Goal: Task Accomplishment & Management: Use online tool/utility

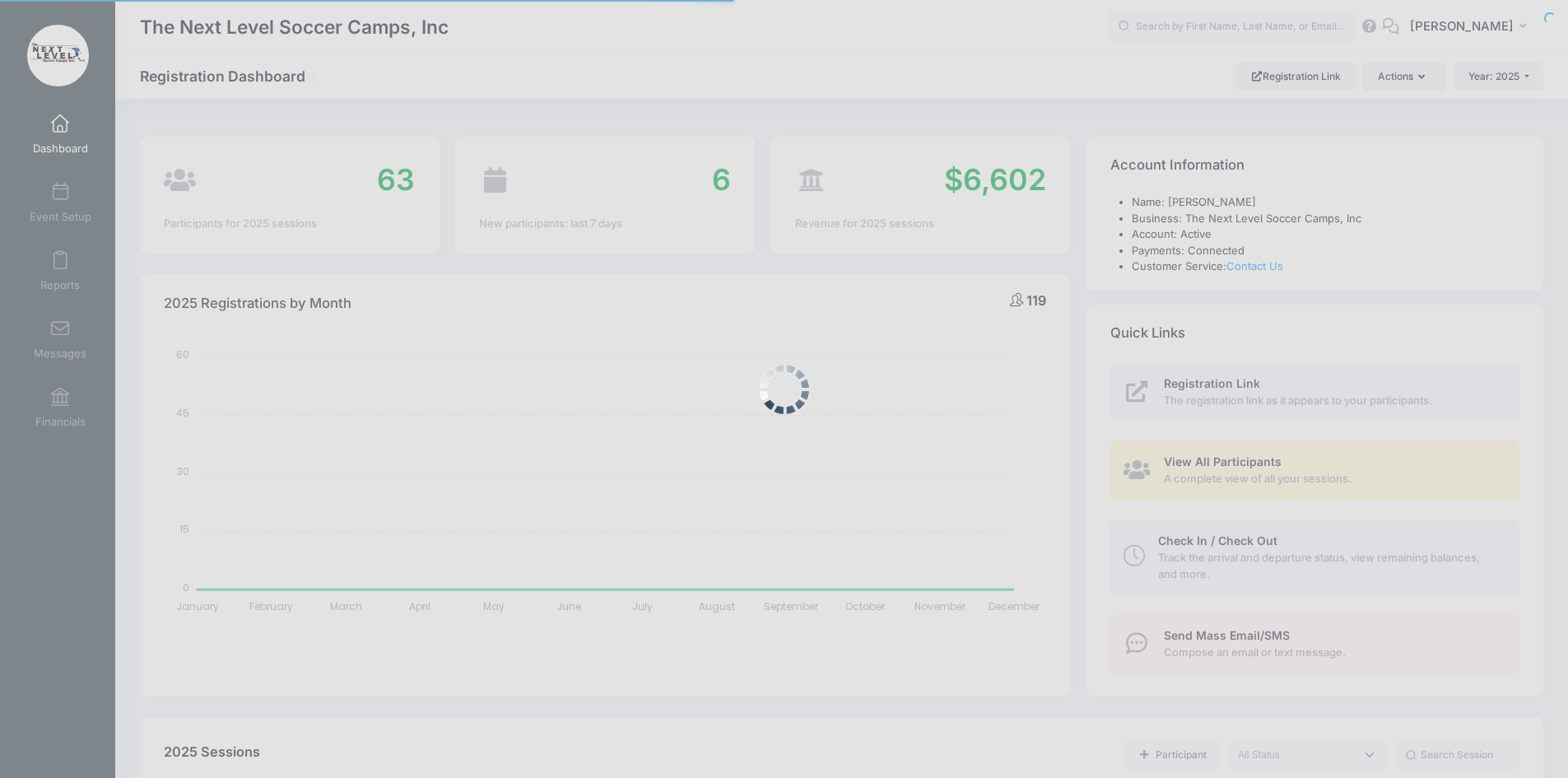
select select
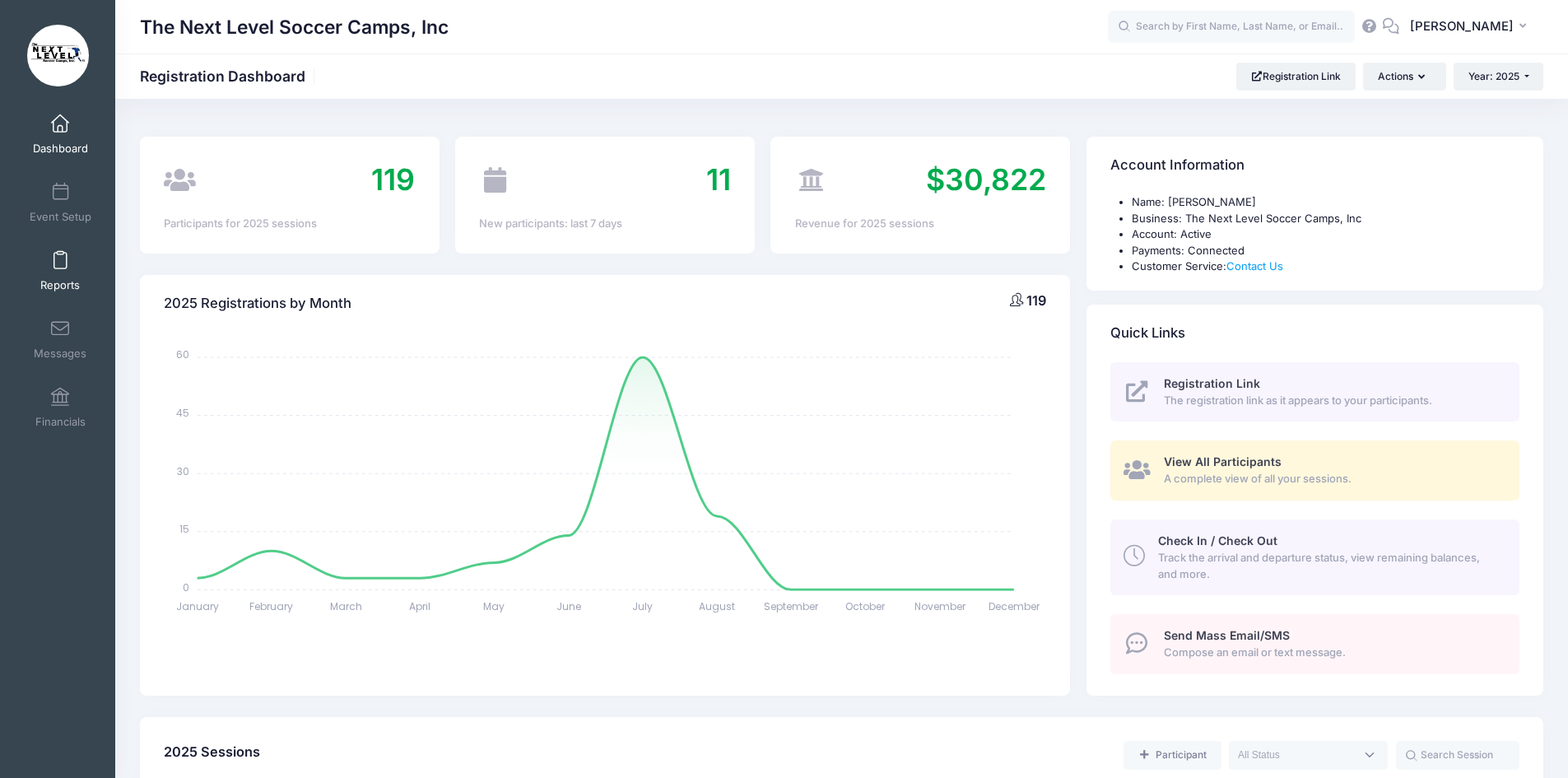
click at [60, 267] on span at bounding box center [60, 260] width 0 height 18
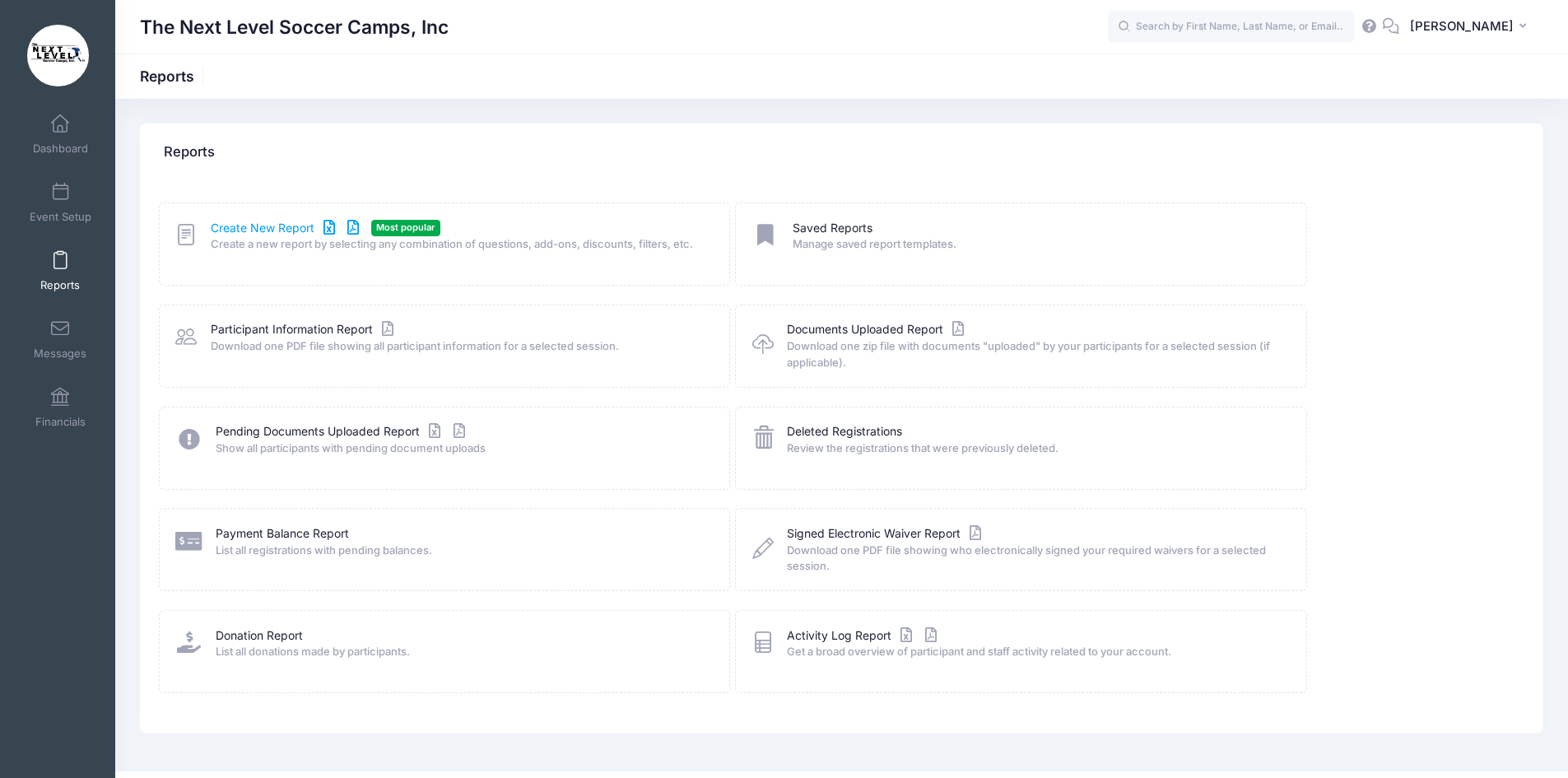
click at [237, 231] on link "Create New Report" at bounding box center [287, 229] width 153 height 17
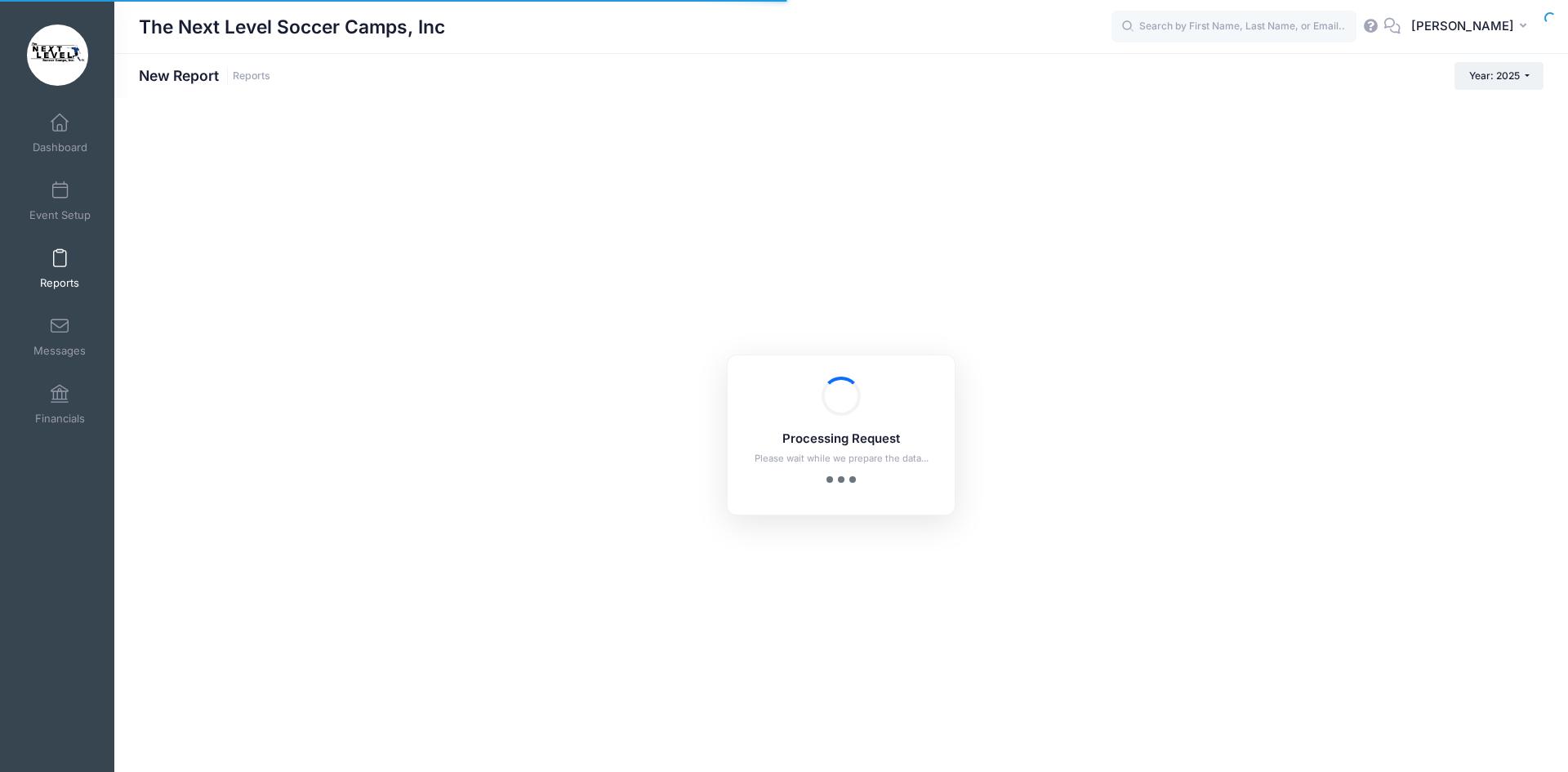
checkbox input "true"
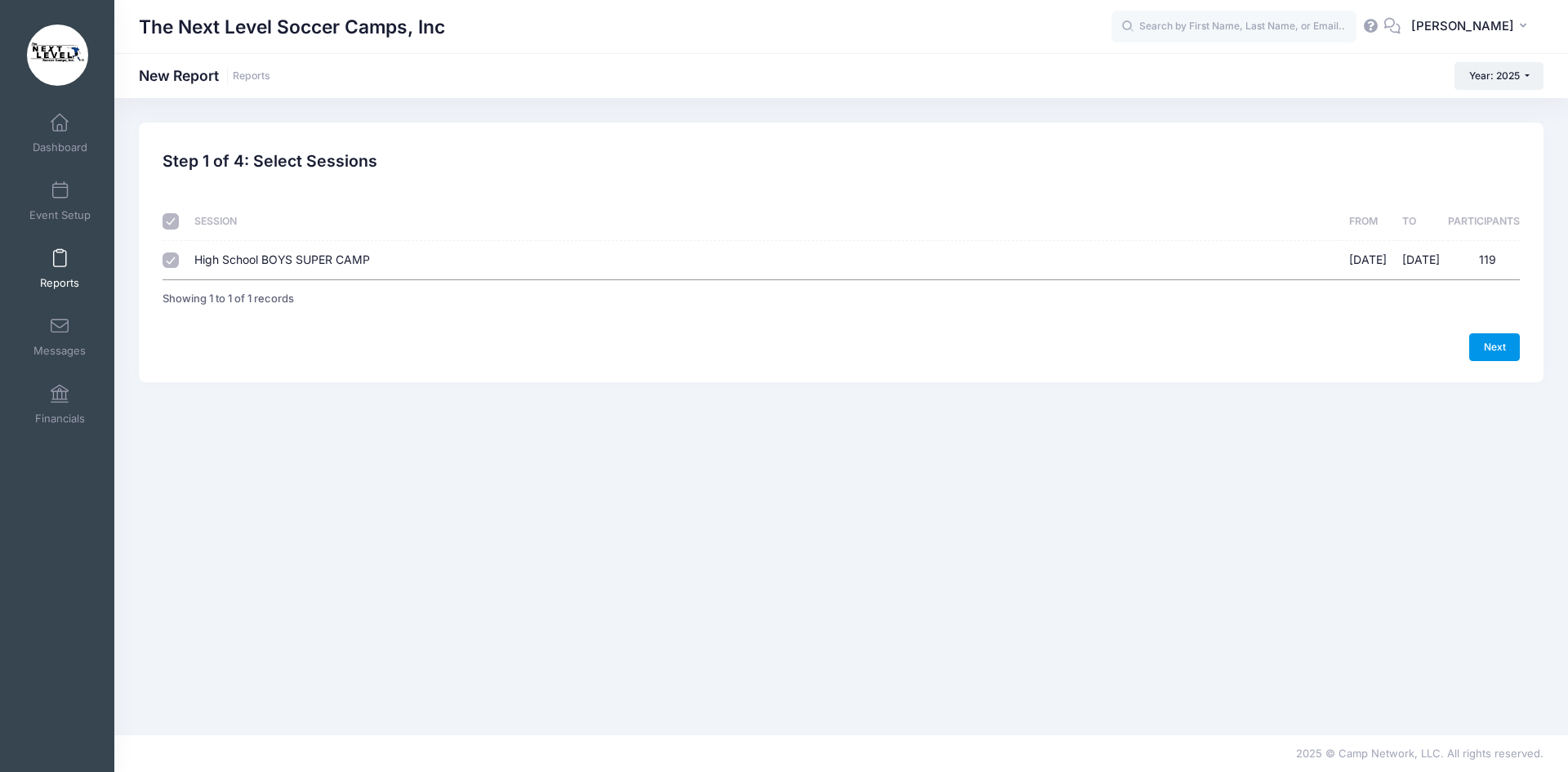
click at [1503, 351] on link "Next" at bounding box center [1494, 347] width 50 height 28
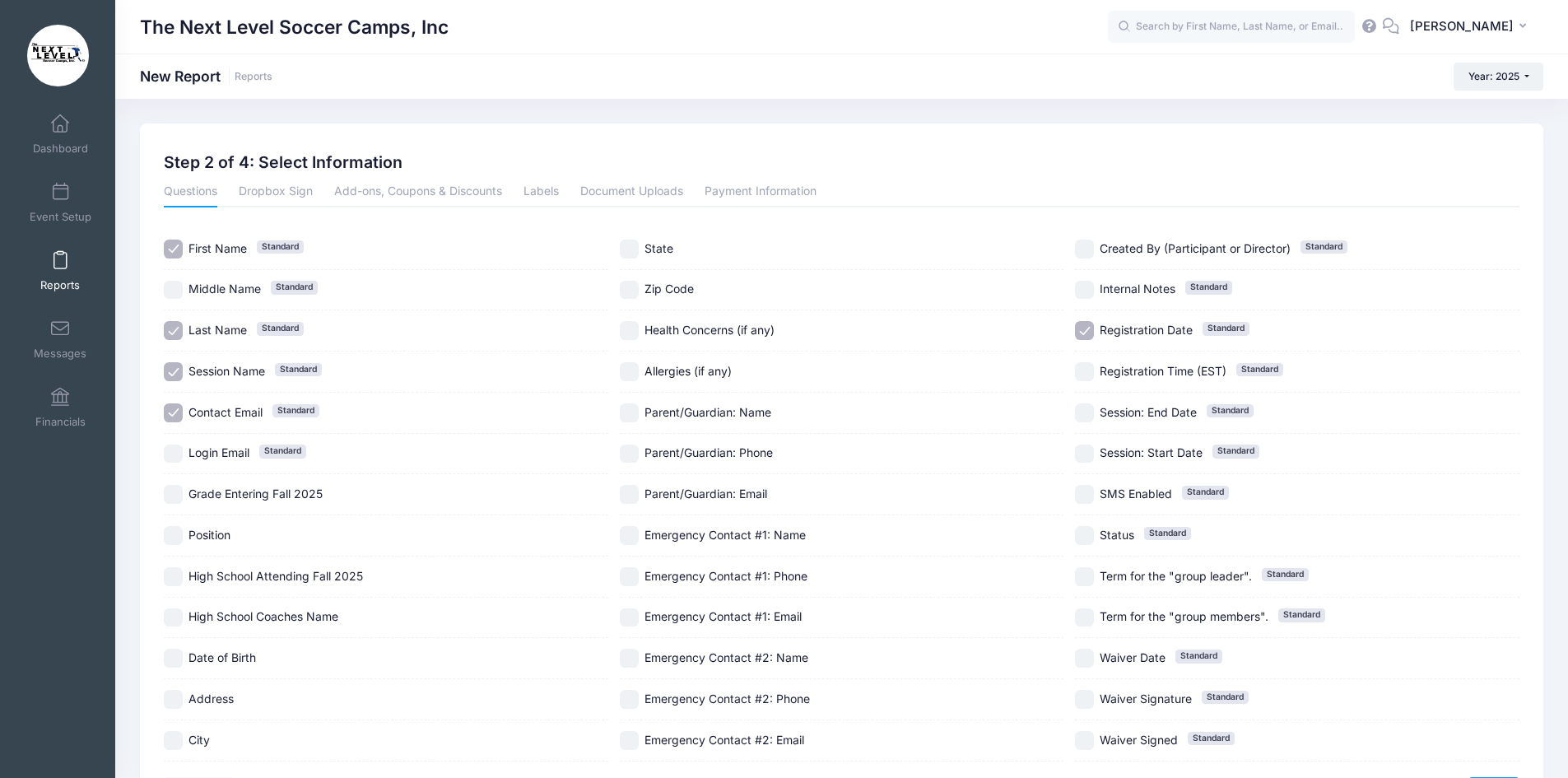
click at [170, 377] on input "Session Name Standard" at bounding box center [173, 372] width 19 height 19
checkbox input "false"
click at [174, 497] on input "Grade Entering Fall 2025" at bounding box center [173, 494] width 19 height 19
checkbox input "true"
click at [172, 543] on input "Position" at bounding box center [173, 535] width 19 height 19
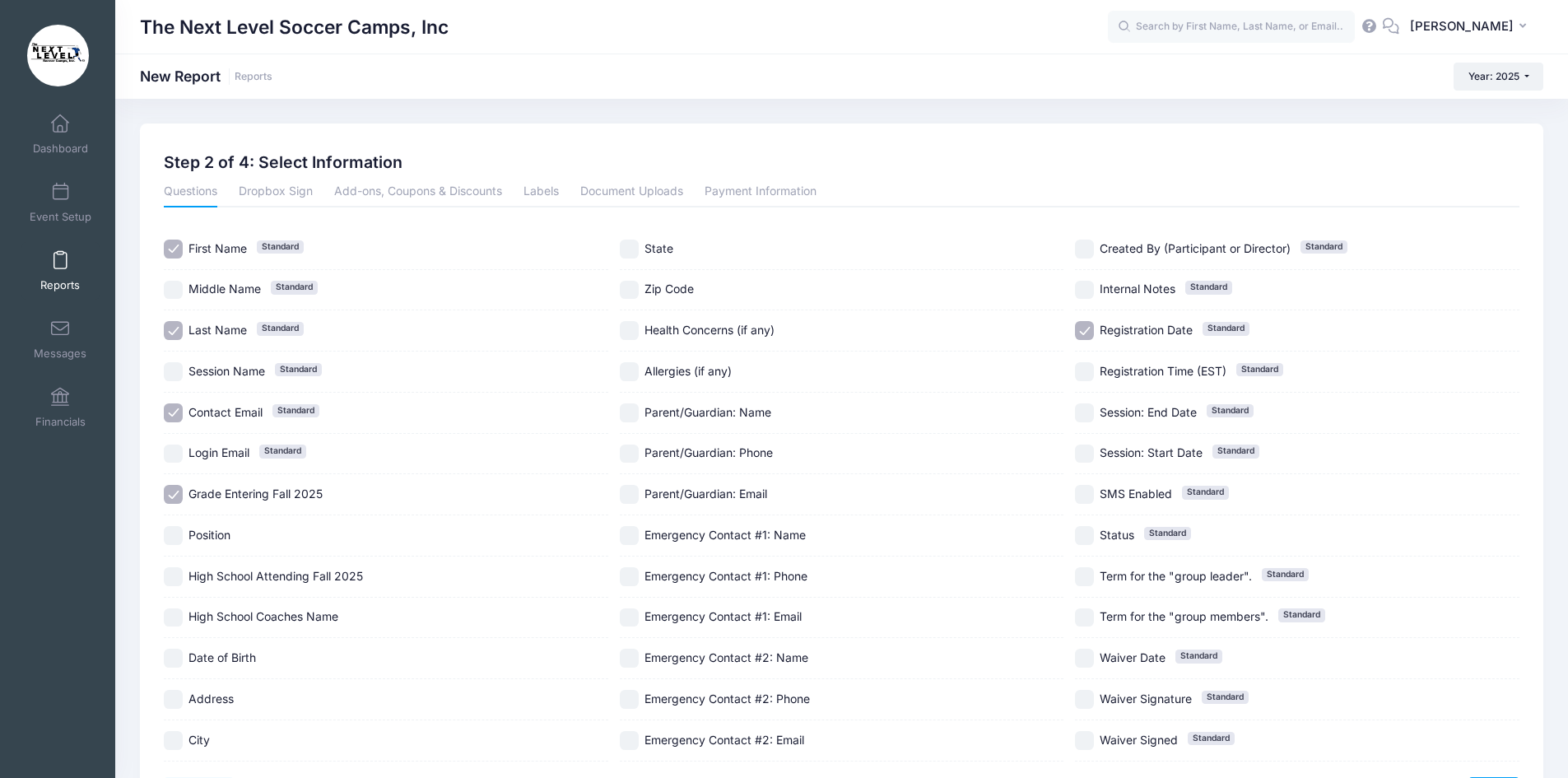
checkbox input "true"
click at [170, 573] on input "High School Attending Fall 2025" at bounding box center [173, 577] width 19 height 19
checkbox input "true"
click at [1096, 371] on label "Registration Time (EST) Standard" at bounding box center [1297, 372] width 444 height 19
checkbox input "true"
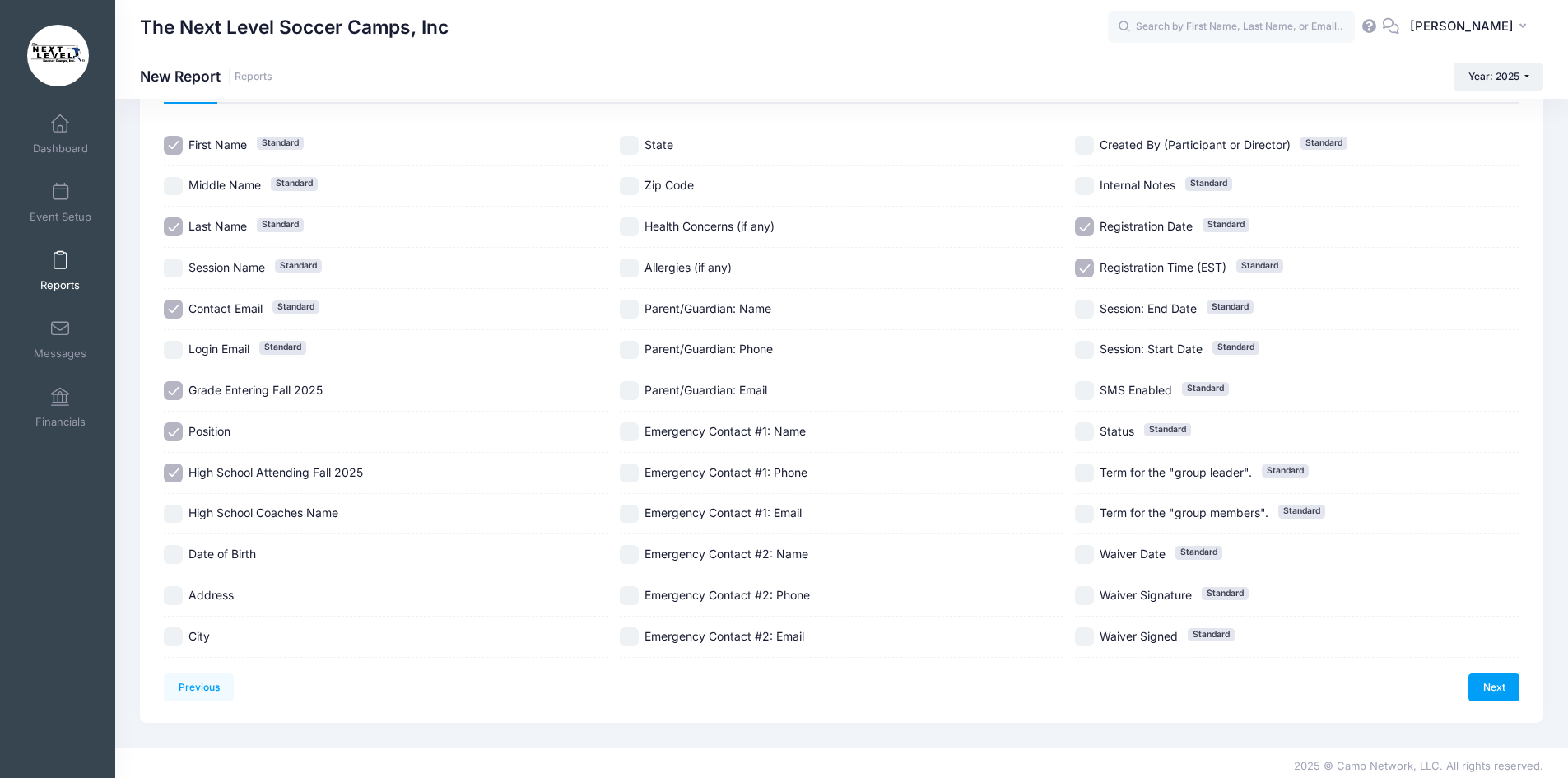
scroll to position [111, 0]
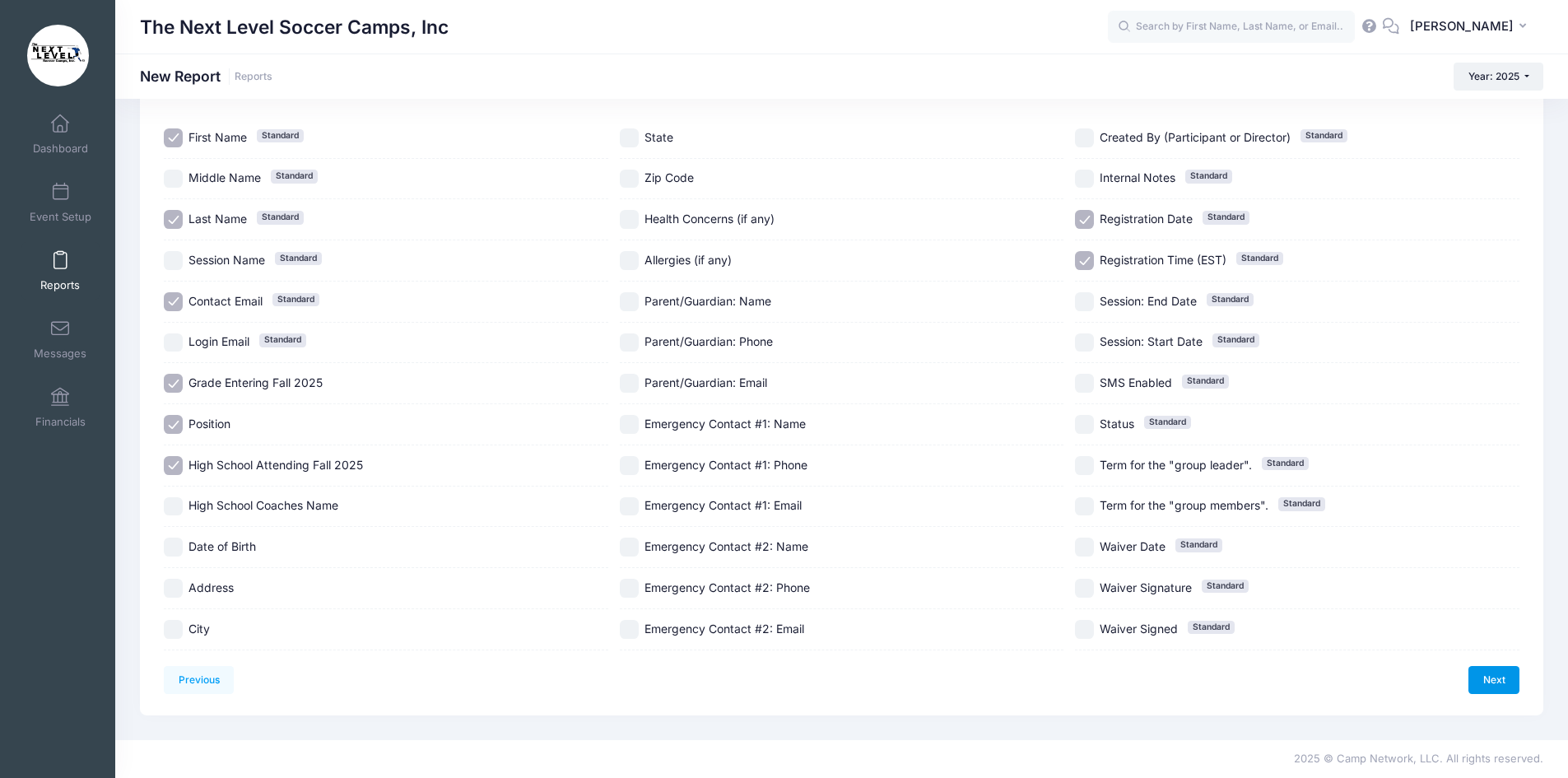
click at [1489, 683] on link "Next" at bounding box center [1493, 679] width 51 height 28
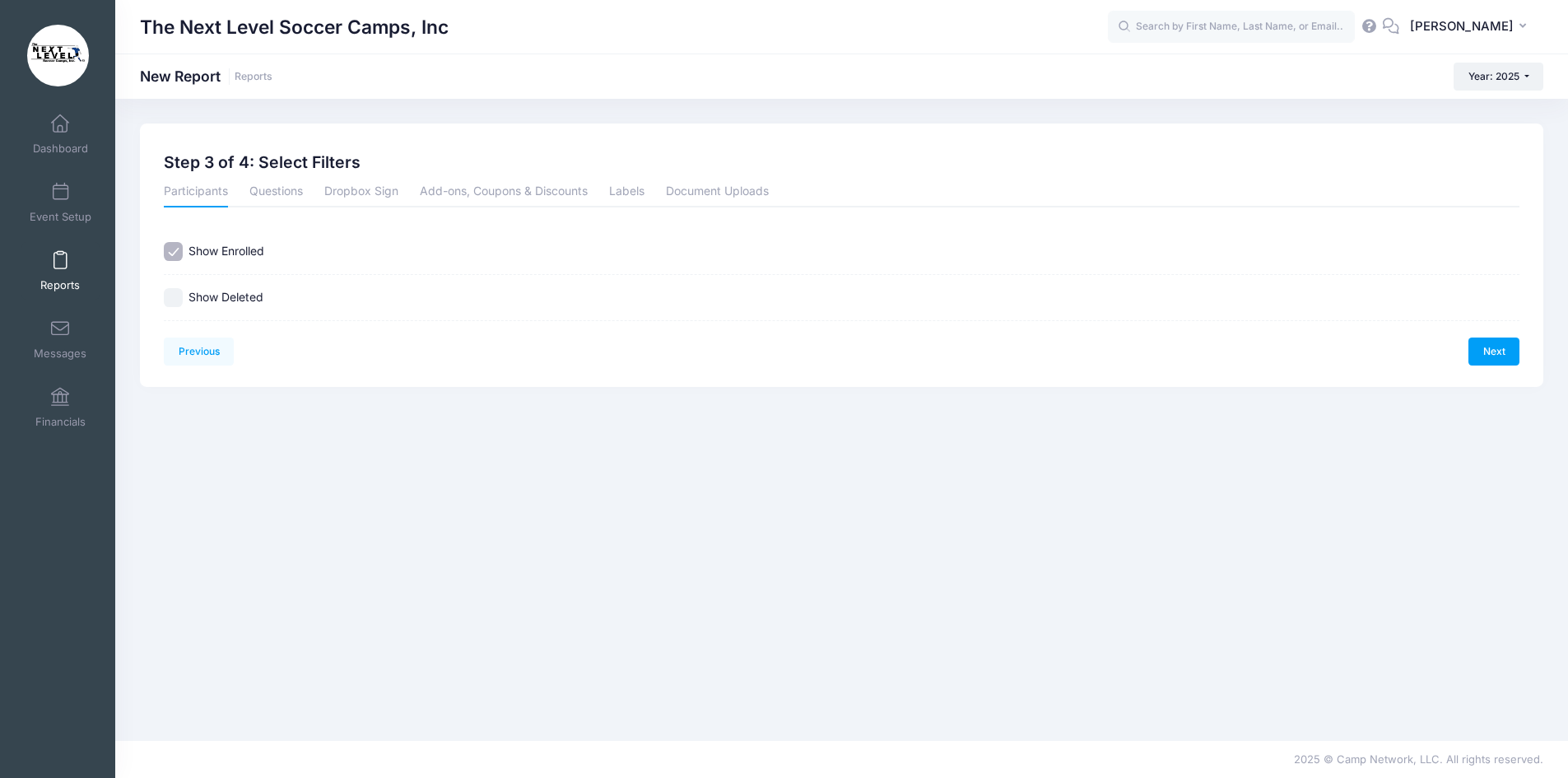
scroll to position [0, 0]
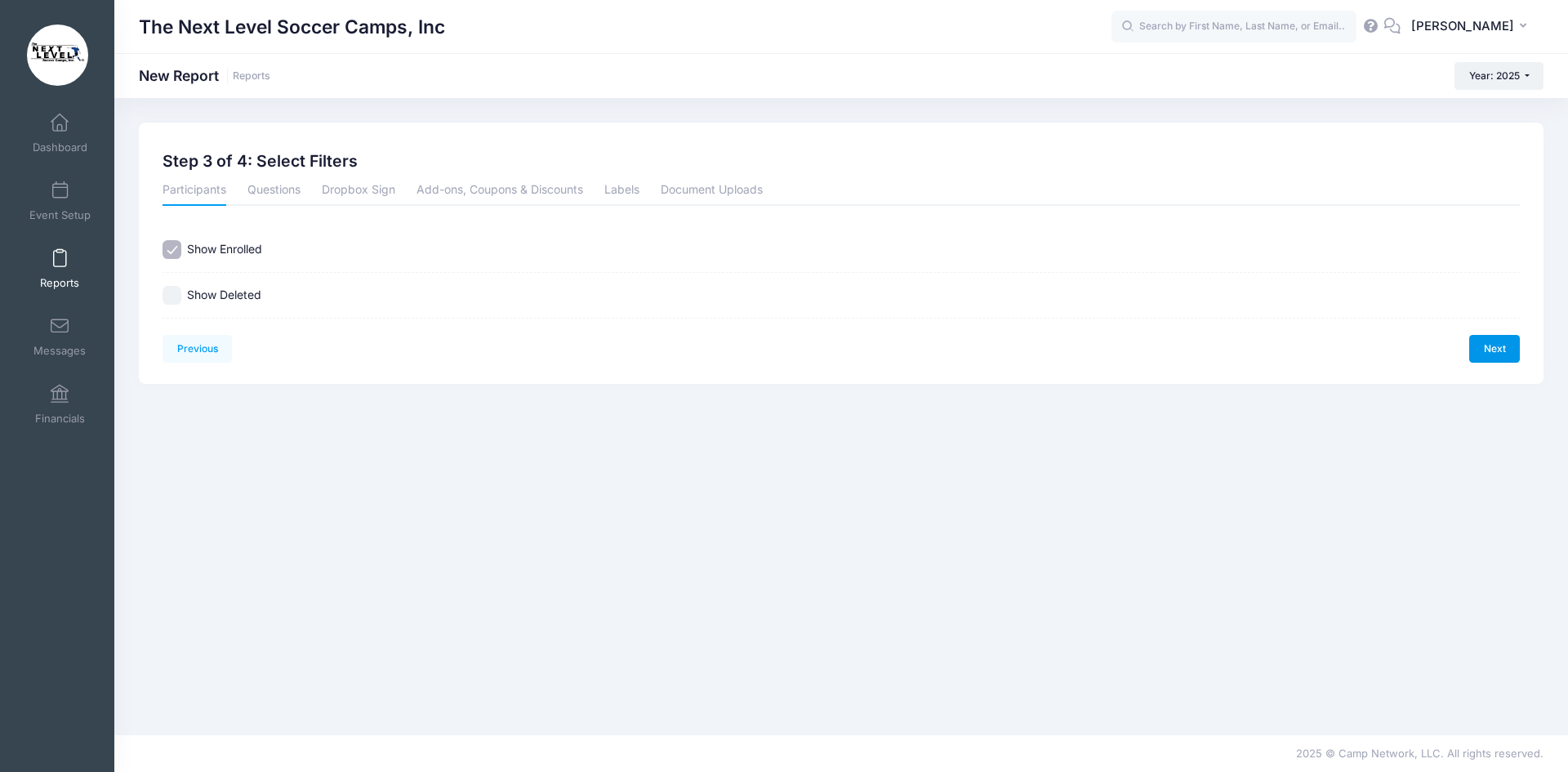
click at [1497, 339] on link "Next" at bounding box center [1494, 349] width 50 height 28
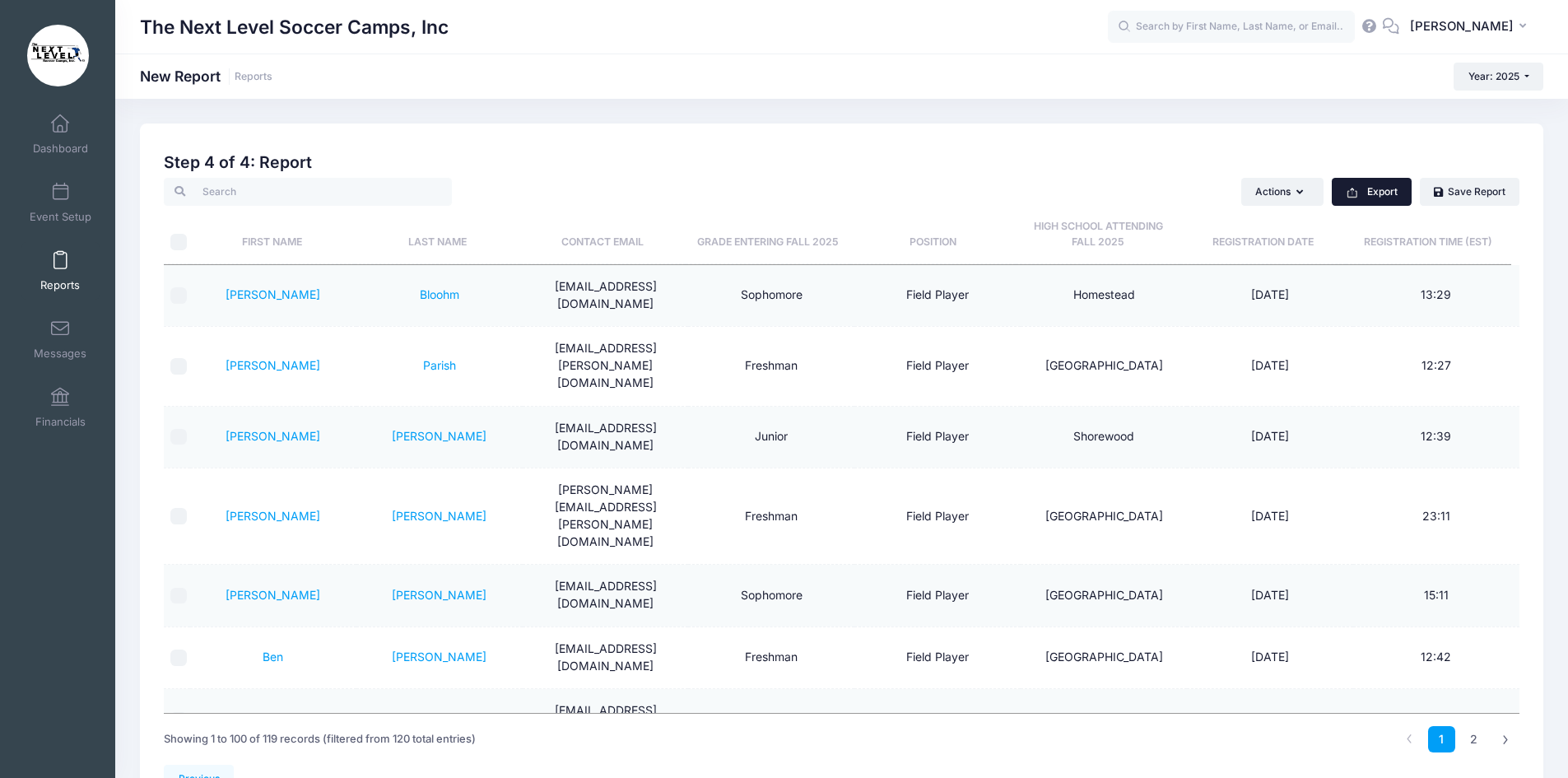
click at [1378, 198] on button "Export" at bounding box center [1372, 191] width 80 height 28
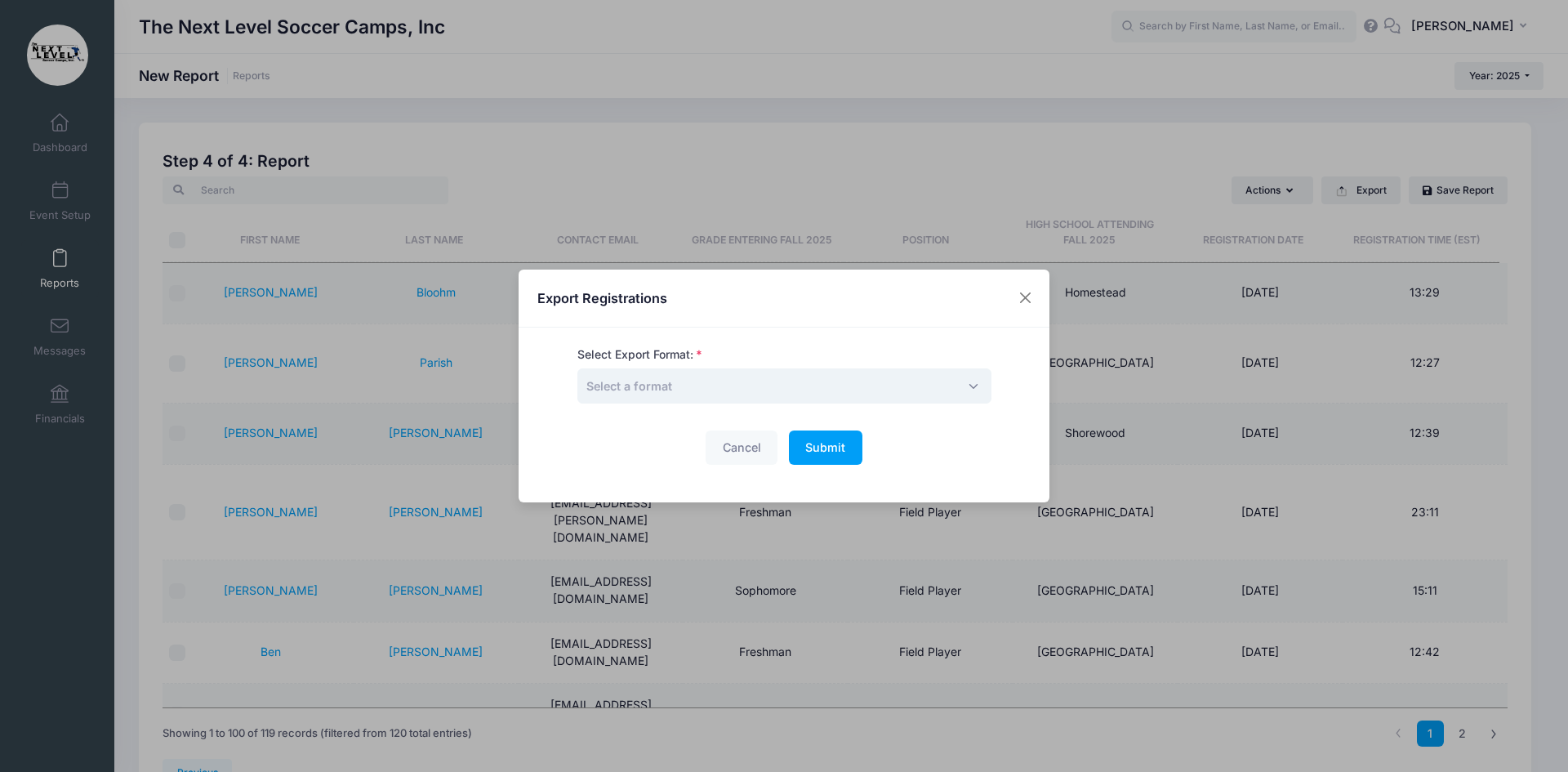
click at [718, 379] on span "Select a format" at bounding box center [784, 386] width 414 height 35
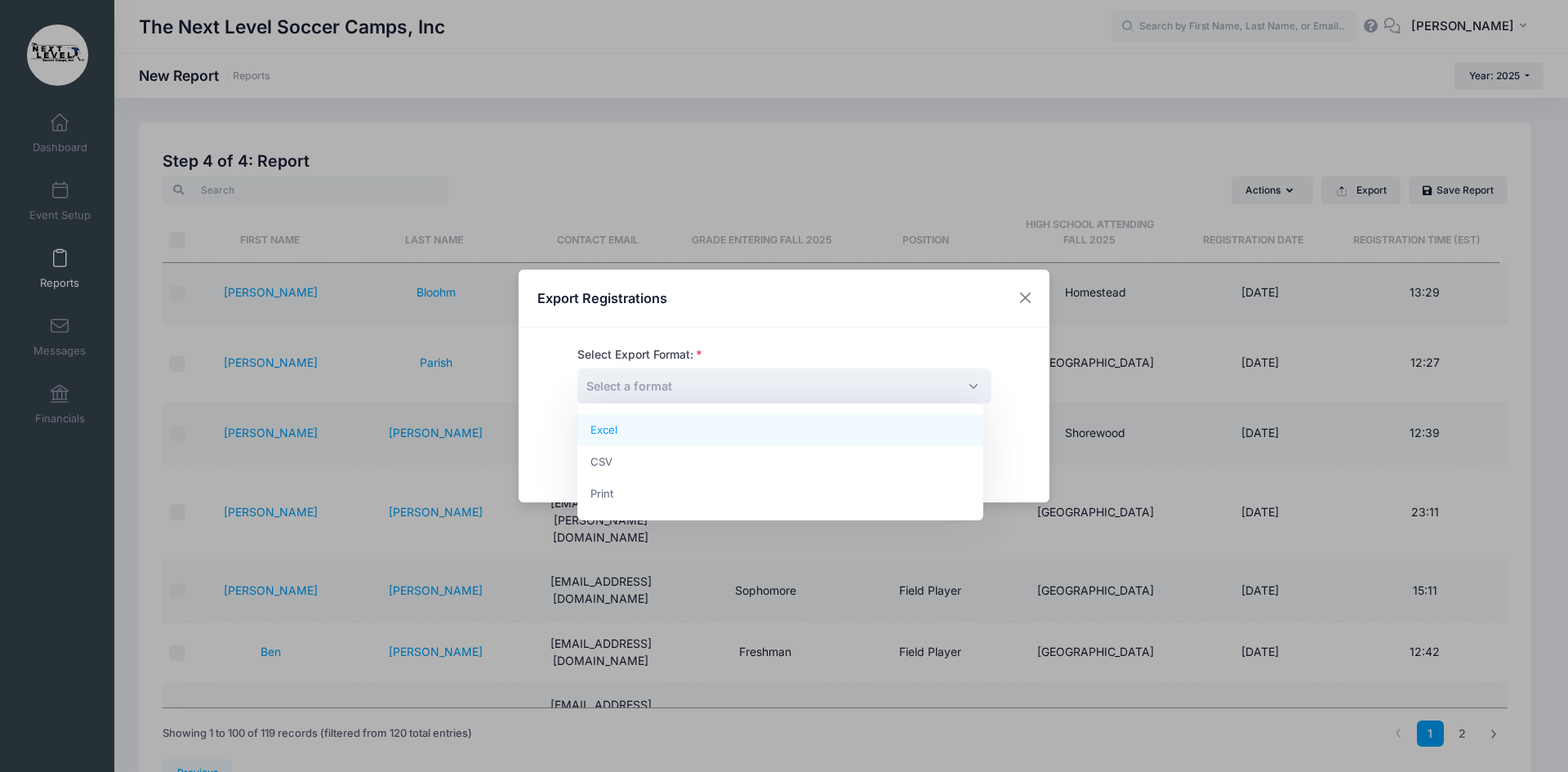
select select "excel"
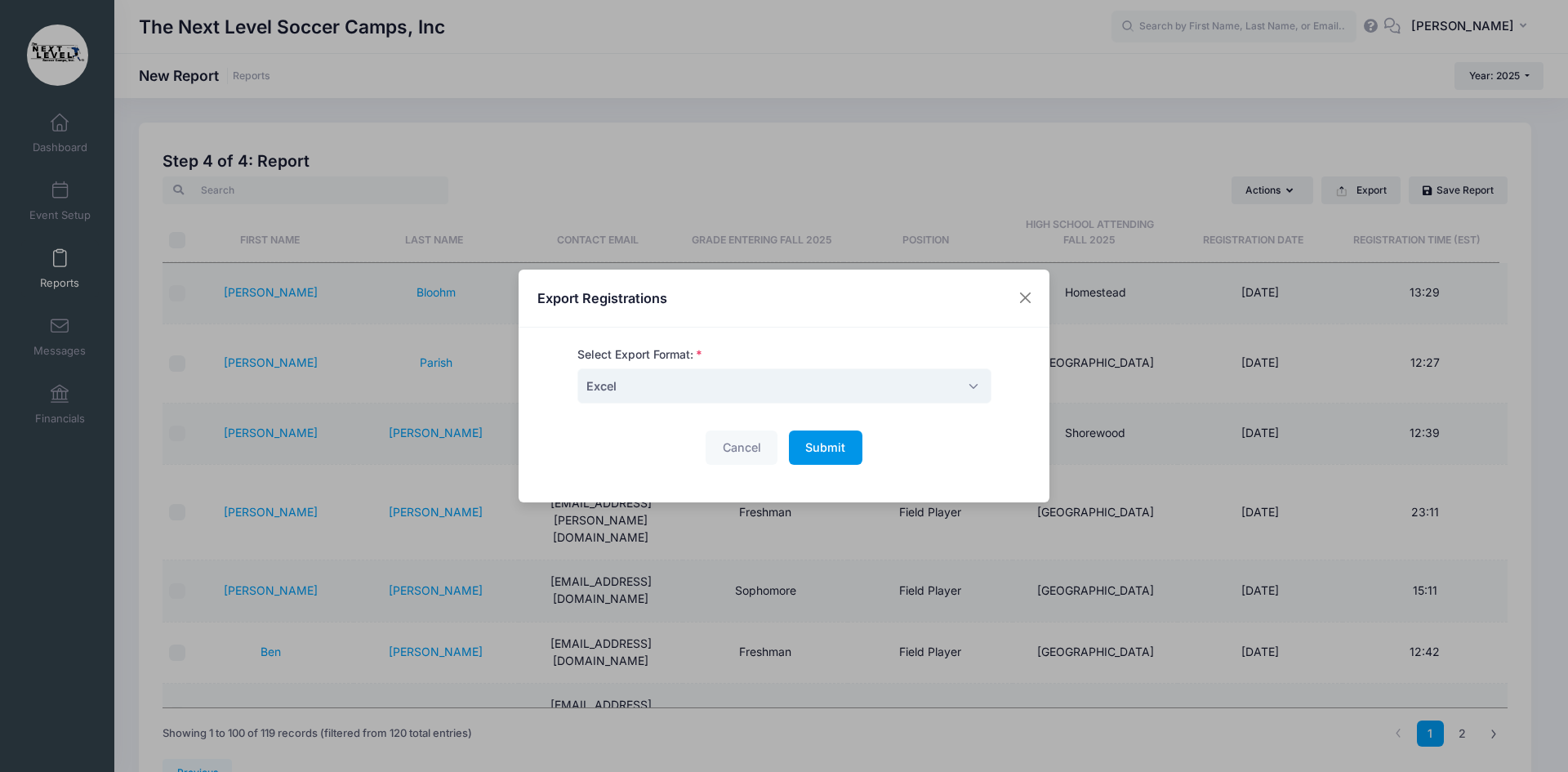
click at [834, 439] on button "Submit Please wait..." at bounding box center [825, 448] width 73 height 35
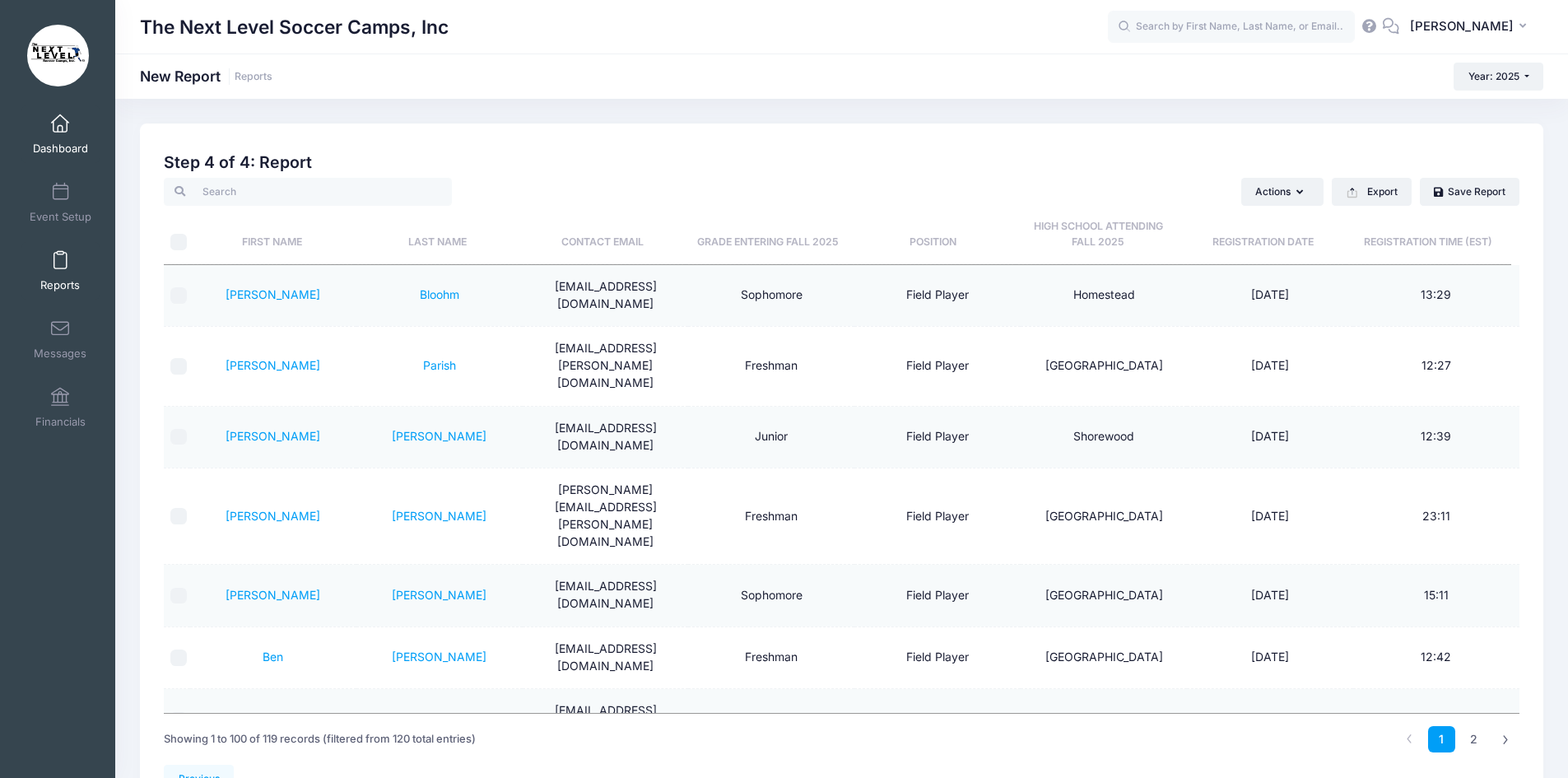
click at [57, 136] on link "Dashboard" at bounding box center [60, 134] width 78 height 58
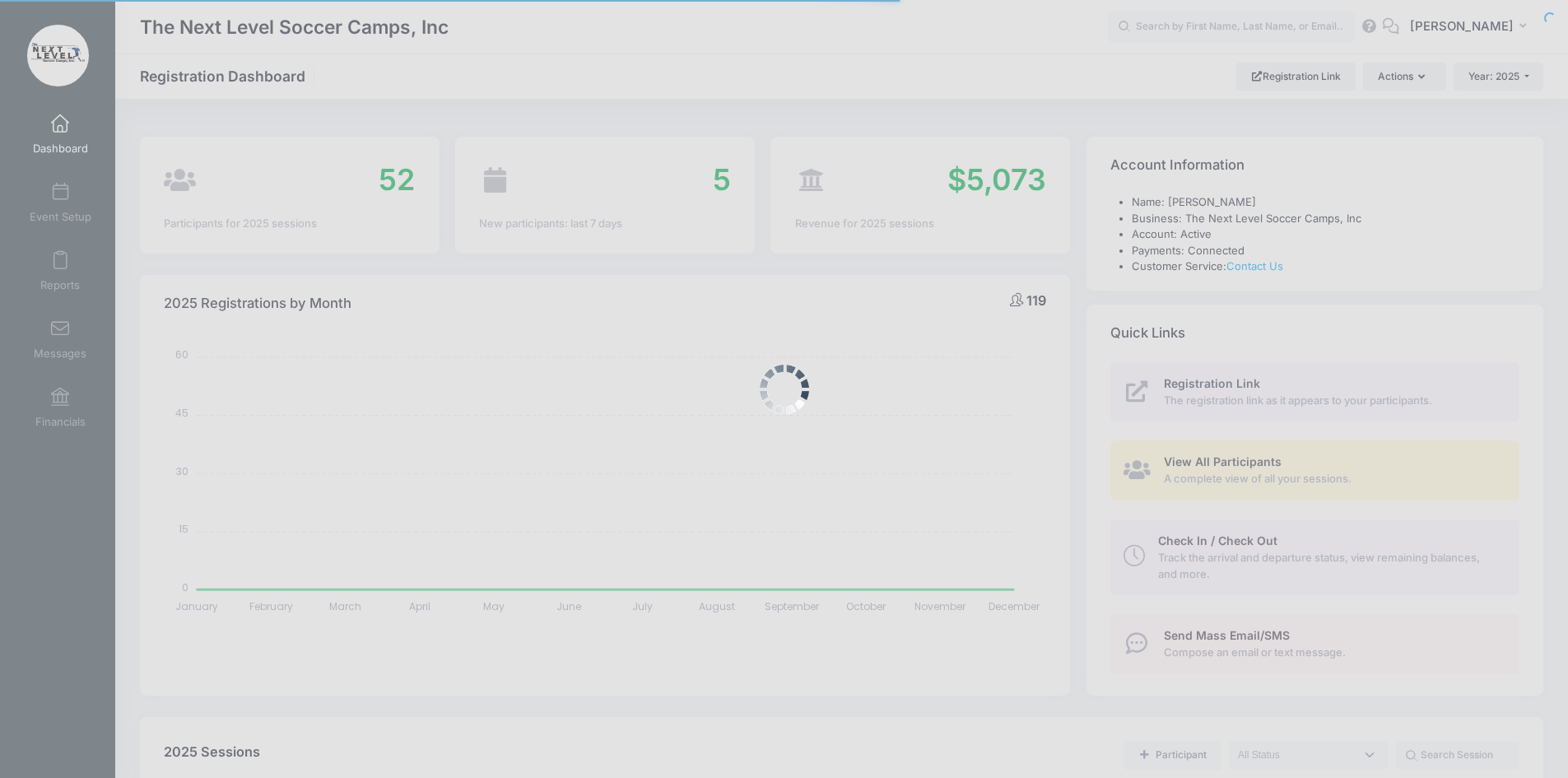
select select
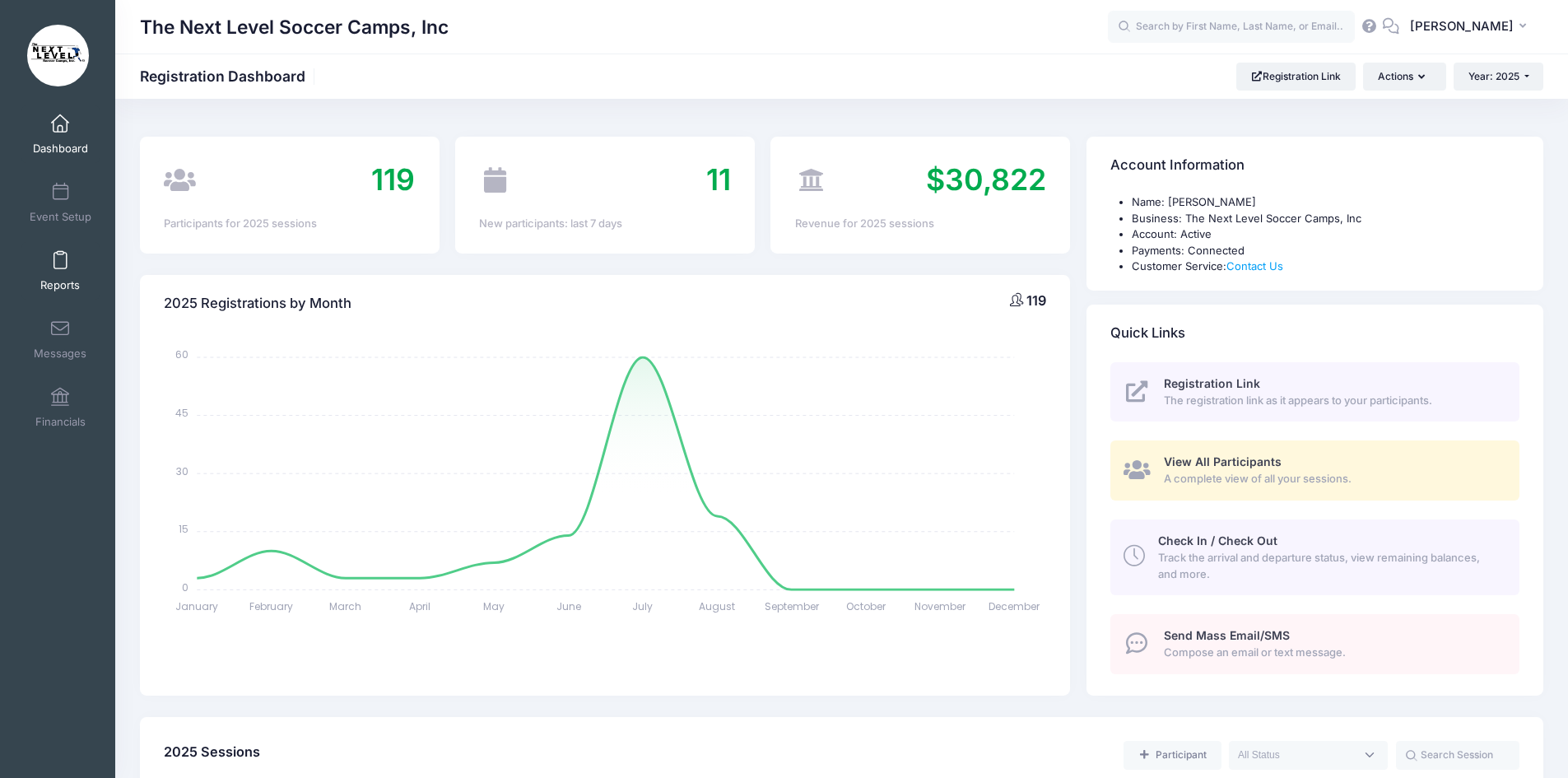
click at [64, 268] on link "Reports" at bounding box center [60, 271] width 78 height 58
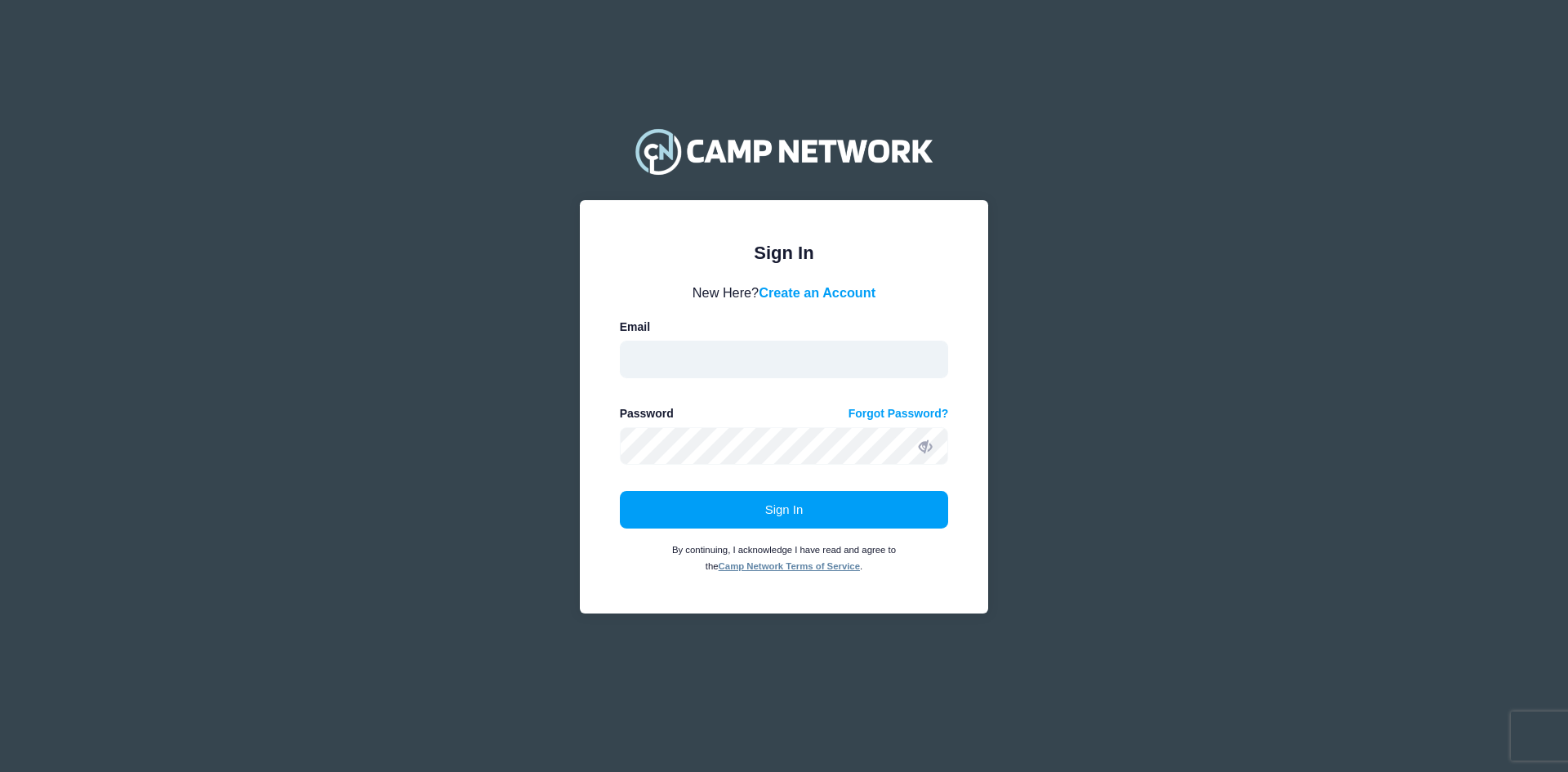
click at [694, 356] on input "email" at bounding box center [784, 359] width 329 height 38
type input "[EMAIL_ADDRESS][DOMAIN_NAME]"
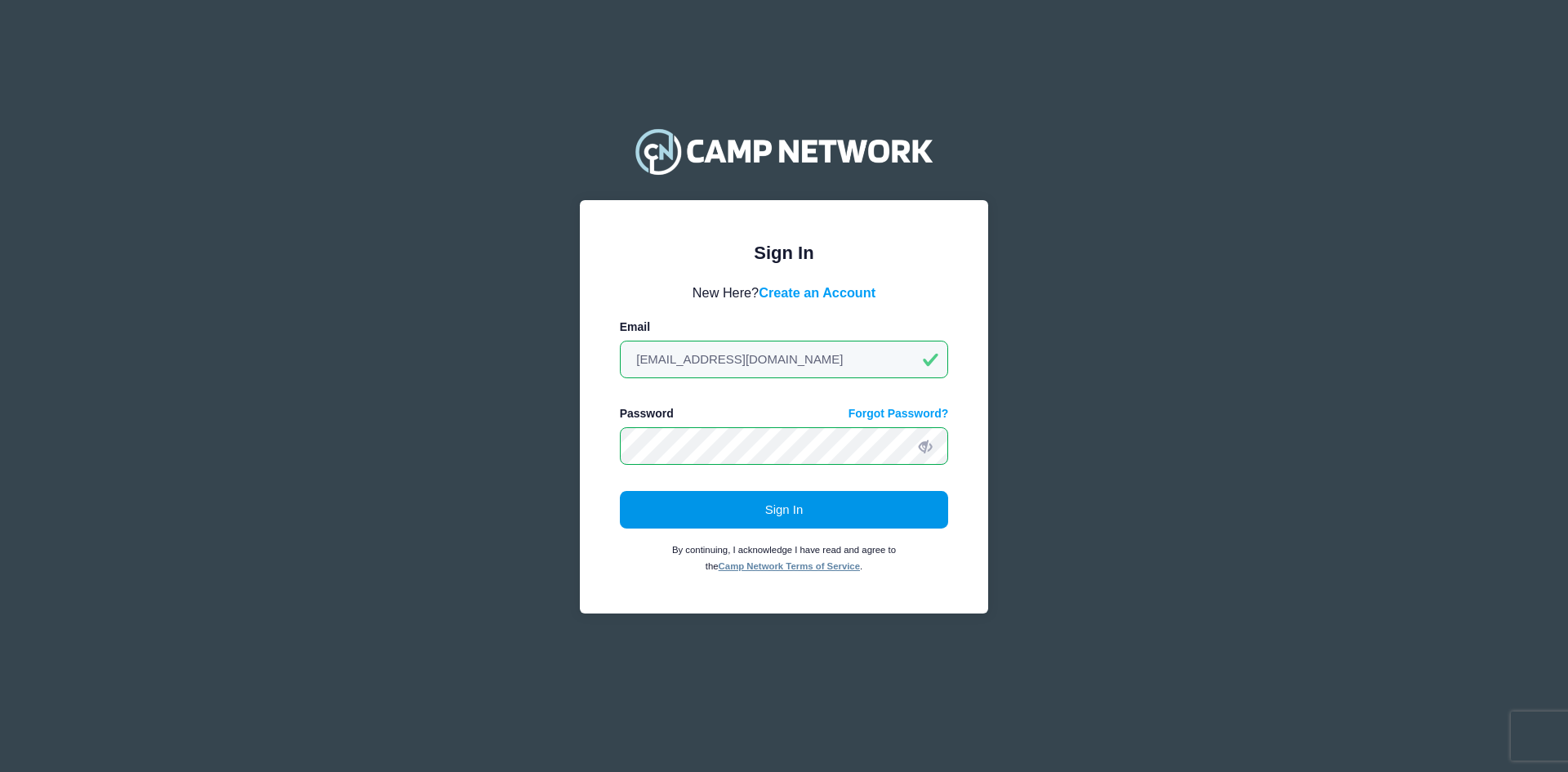
click at [728, 521] on button "Sign In" at bounding box center [784, 509] width 329 height 38
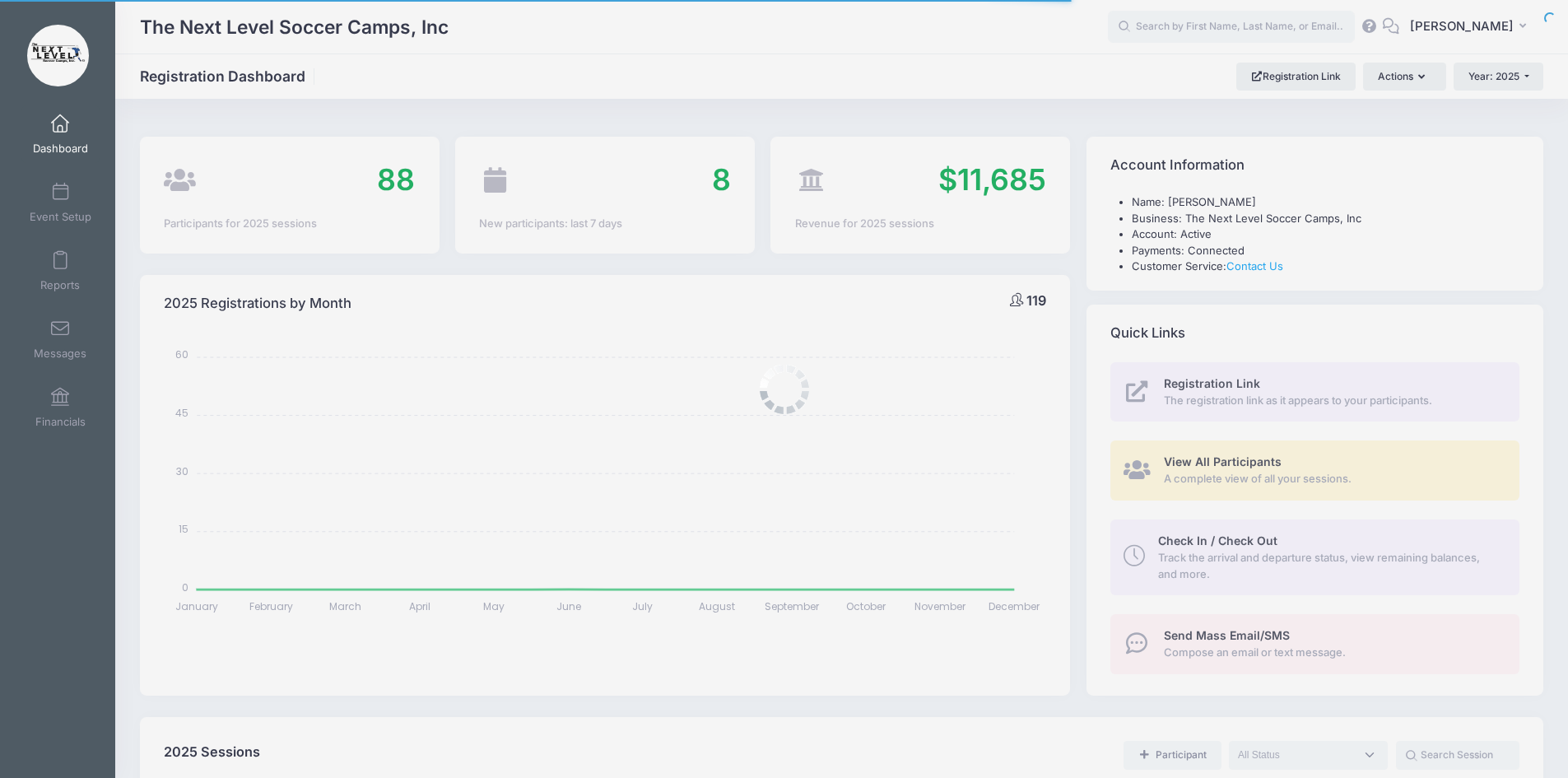
select select
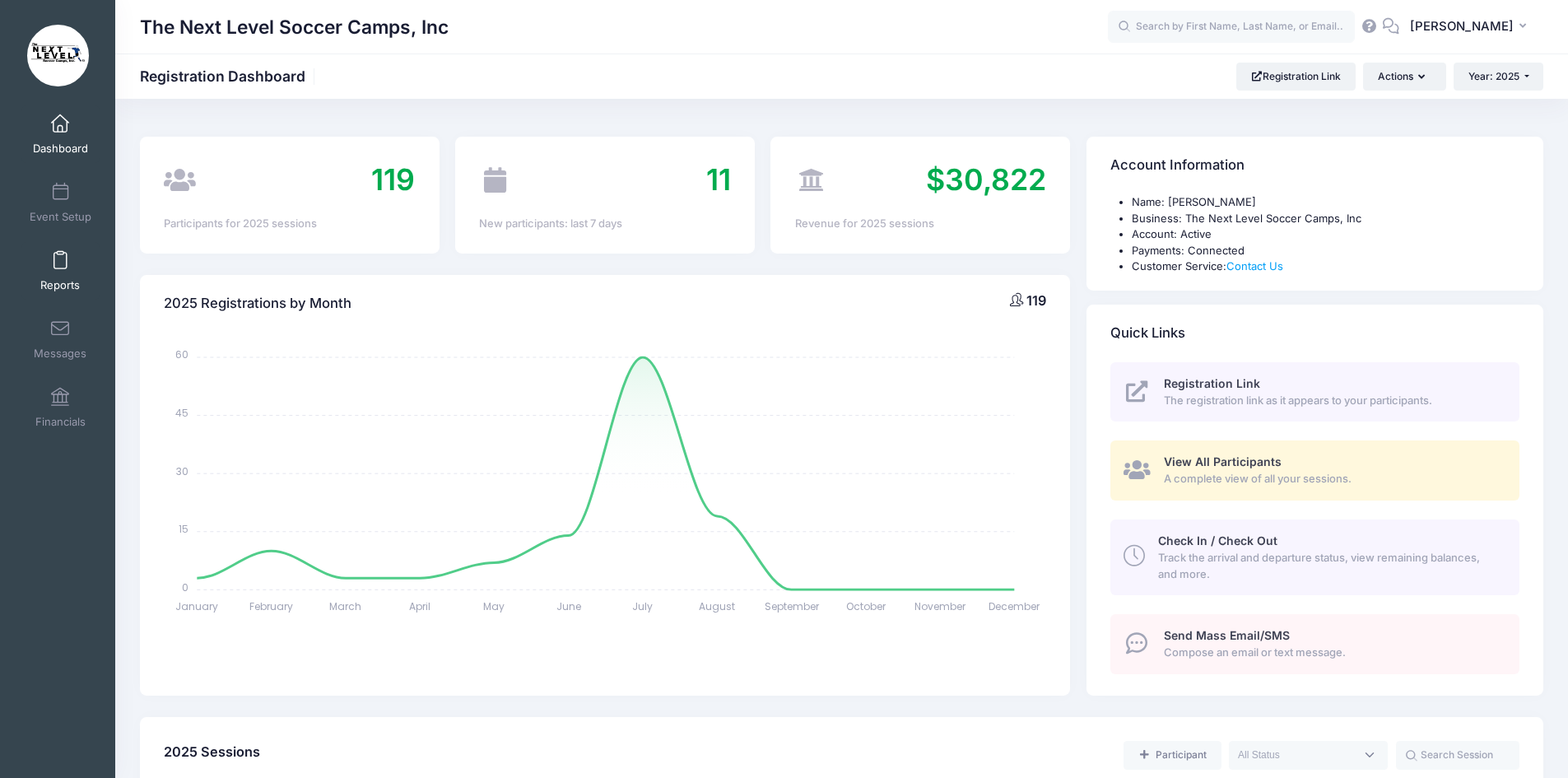
click at [60, 264] on span at bounding box center [60, 260] width 0 height 18
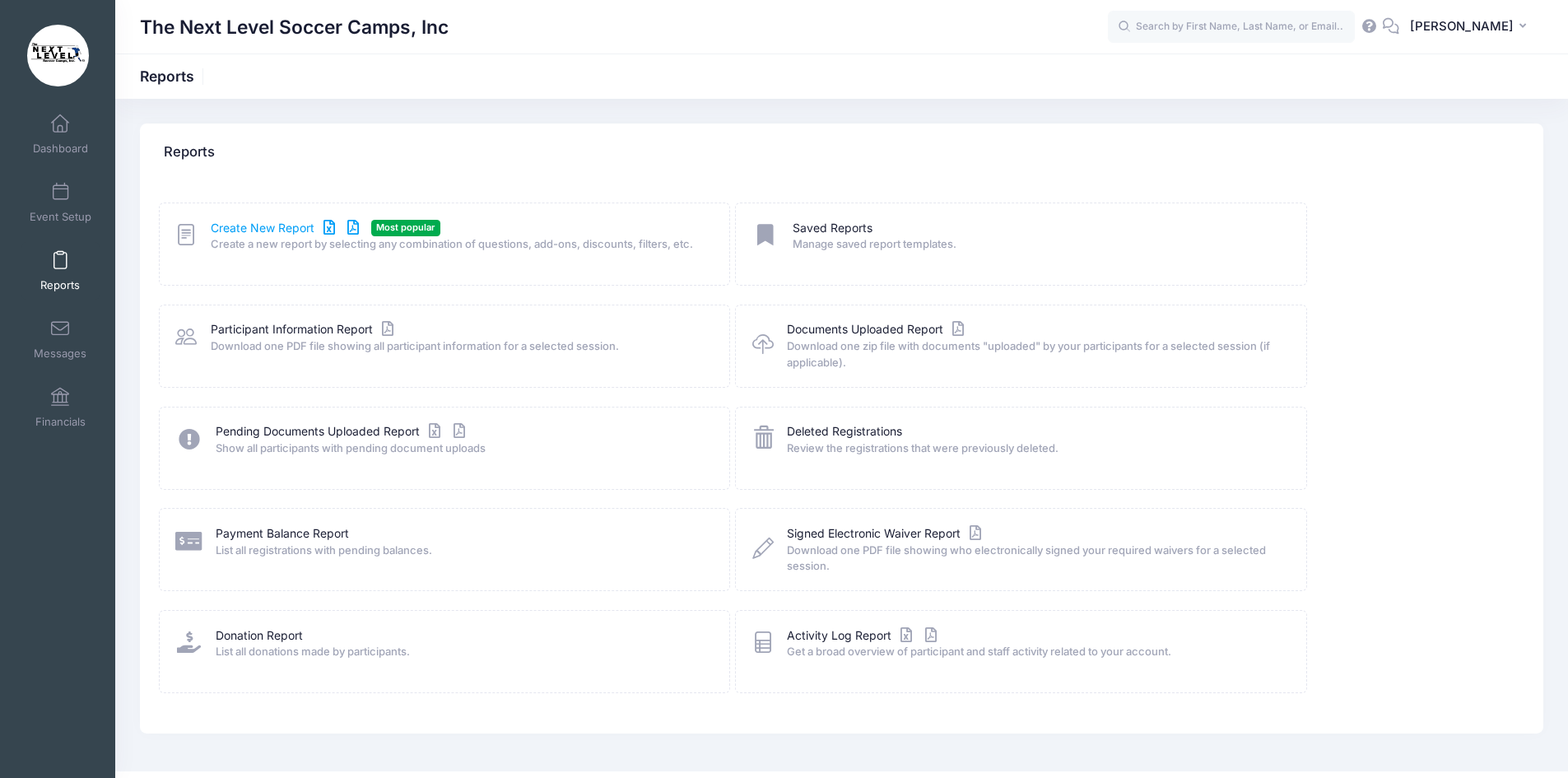
click at [226, 229] on link "Create New Report" at bounding box center [287, 229] width 153 height 17
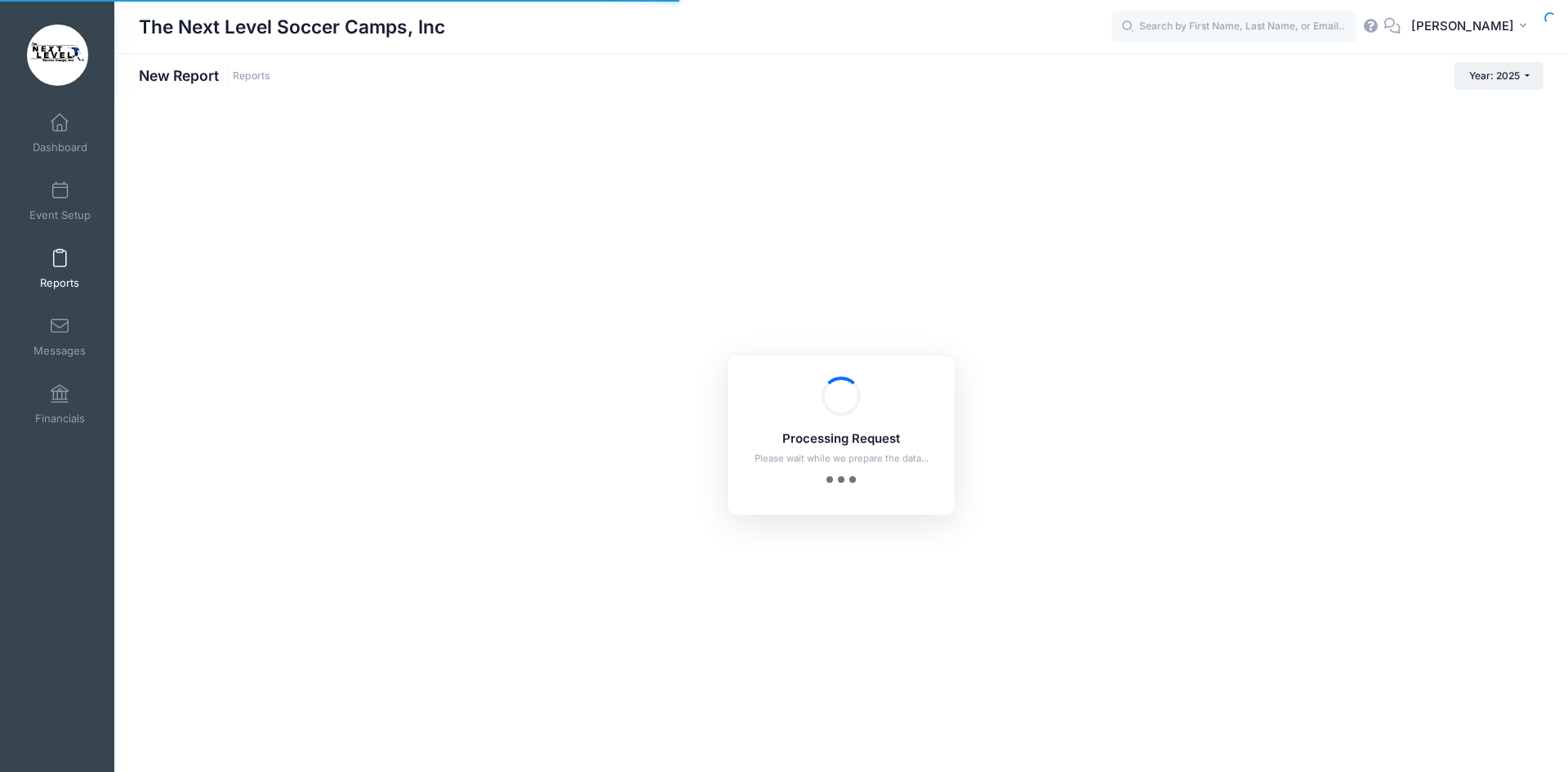
checkbox input "true"
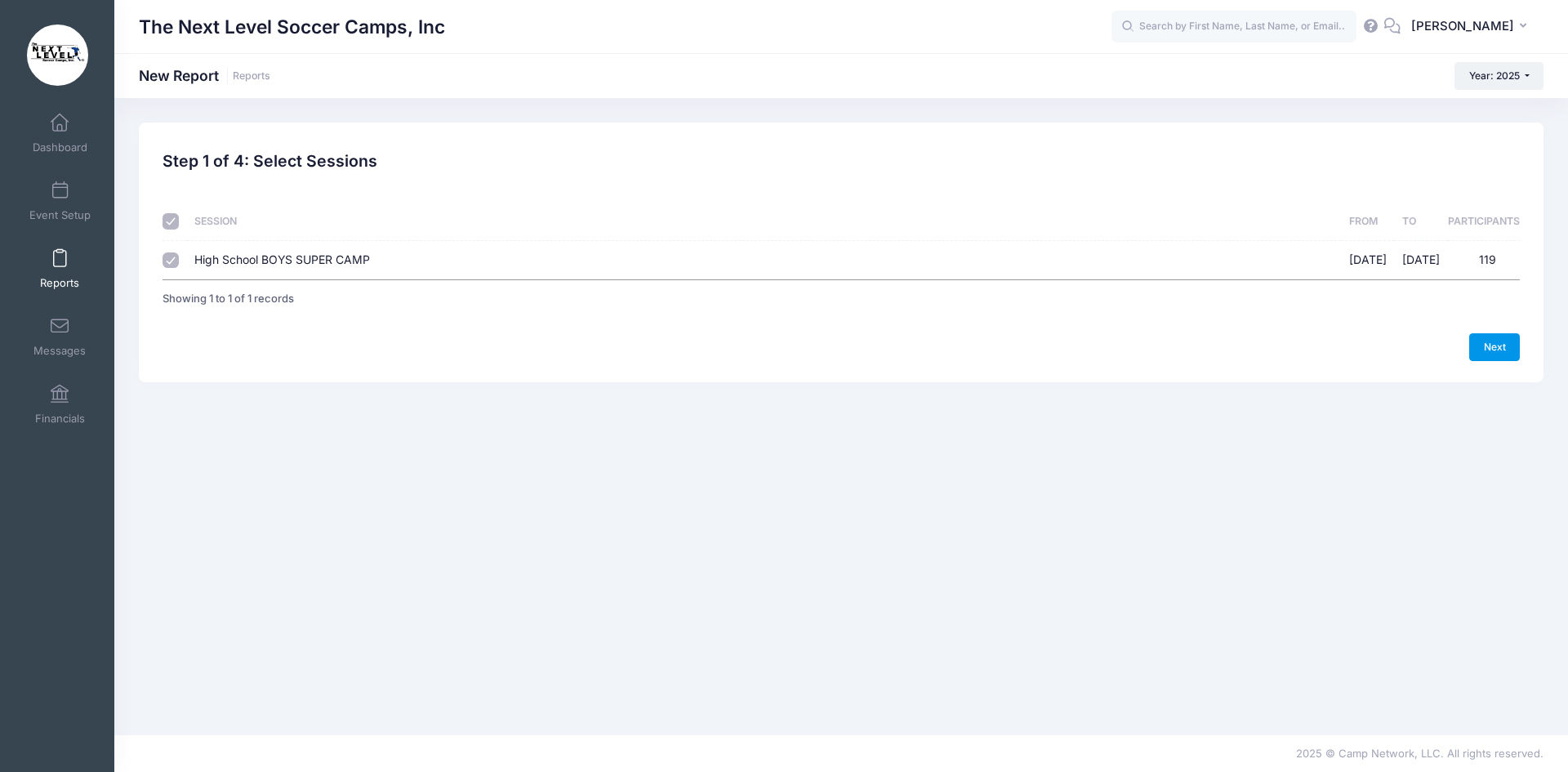
click at [1499, 352] on link "Next" at bounding box center [1494, 347] width 50 height 28
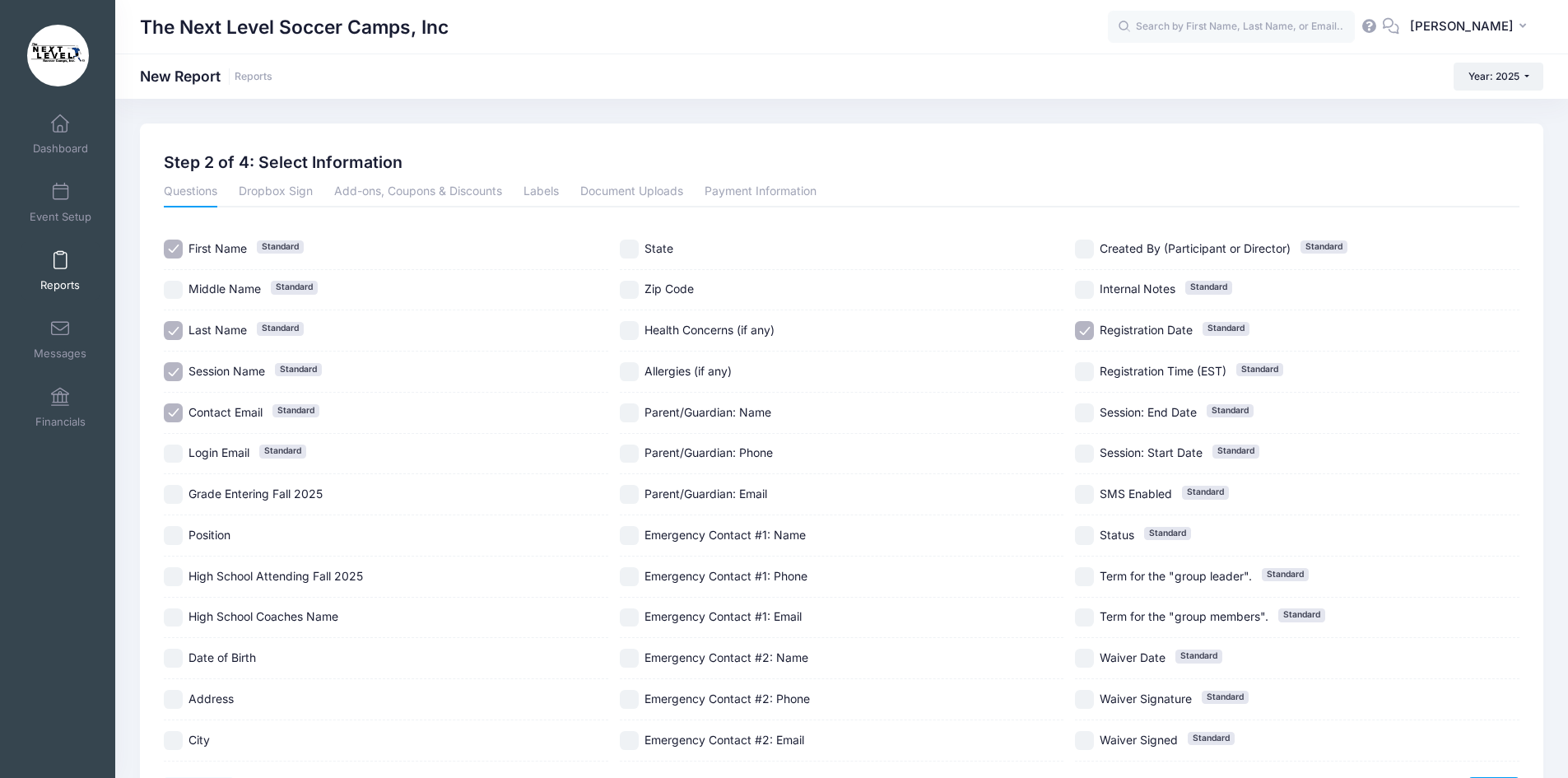
click at [182, 369] on input "Session Name Standard" at bounding box center [173, 372] width 19 height 19
checkbox input "false"
click at [175, 455] on input "Login Email Standard" at bounding box center [173, 454] width 19 height 19
checkbox input "true"
click at [174, 493] on input "Grade Entering Fall 2025" at bounding box center [173, 494] width 19 height 19
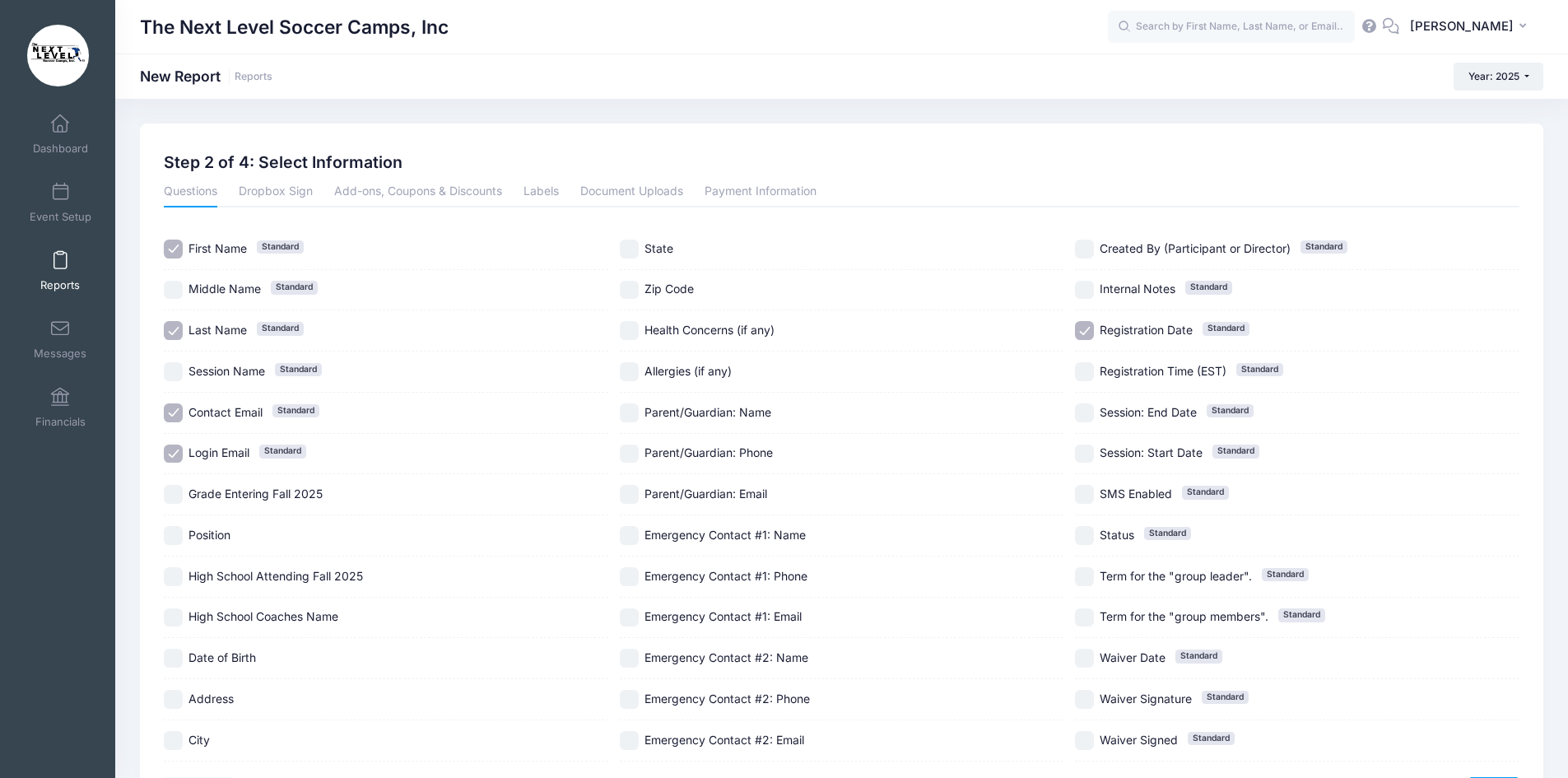
checkbox input "true"
click at [171, 538] on input "Position" at bounding box center [173, 535] width 19 height 19
checkbox input "true"
click at [171, 577] on input "High School Attending Fall 2025" at bounding box center [173, 577] width 19 height 19
checkbox input "true"
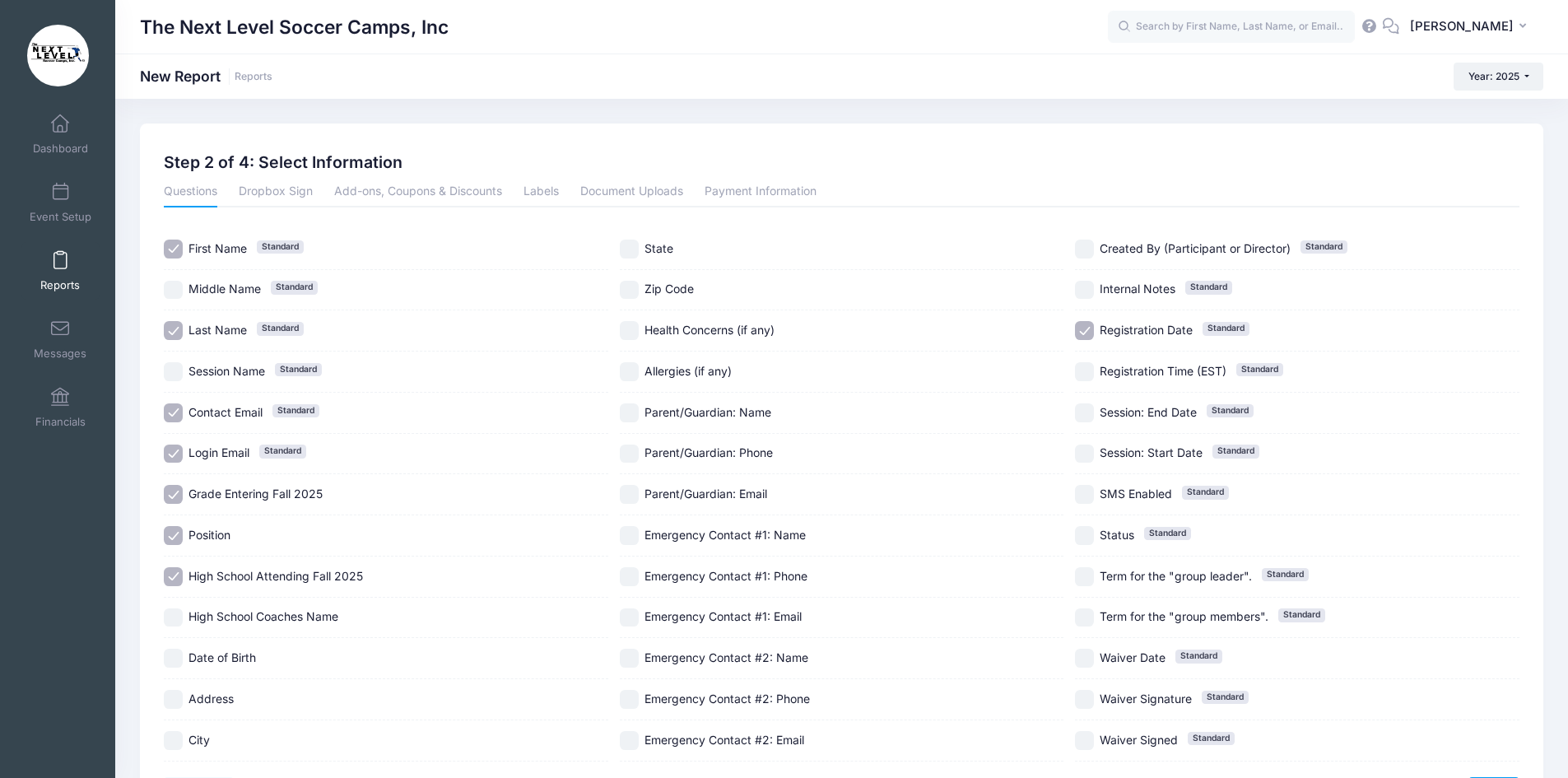
click at [179, 612] on input "High School Coaches Name" at bounding box center [173, 617] width 19 height 19
checkbox input "true"
drag, startPoint x: 632, startPoint y: 406, endPoint x: 626, endPoint y: 418, distance: 13.4
click at [632, 406] on input "Parent/Guardian: Name" at bounding box center [629, 412] width 19 height 19
checkbox input "true"
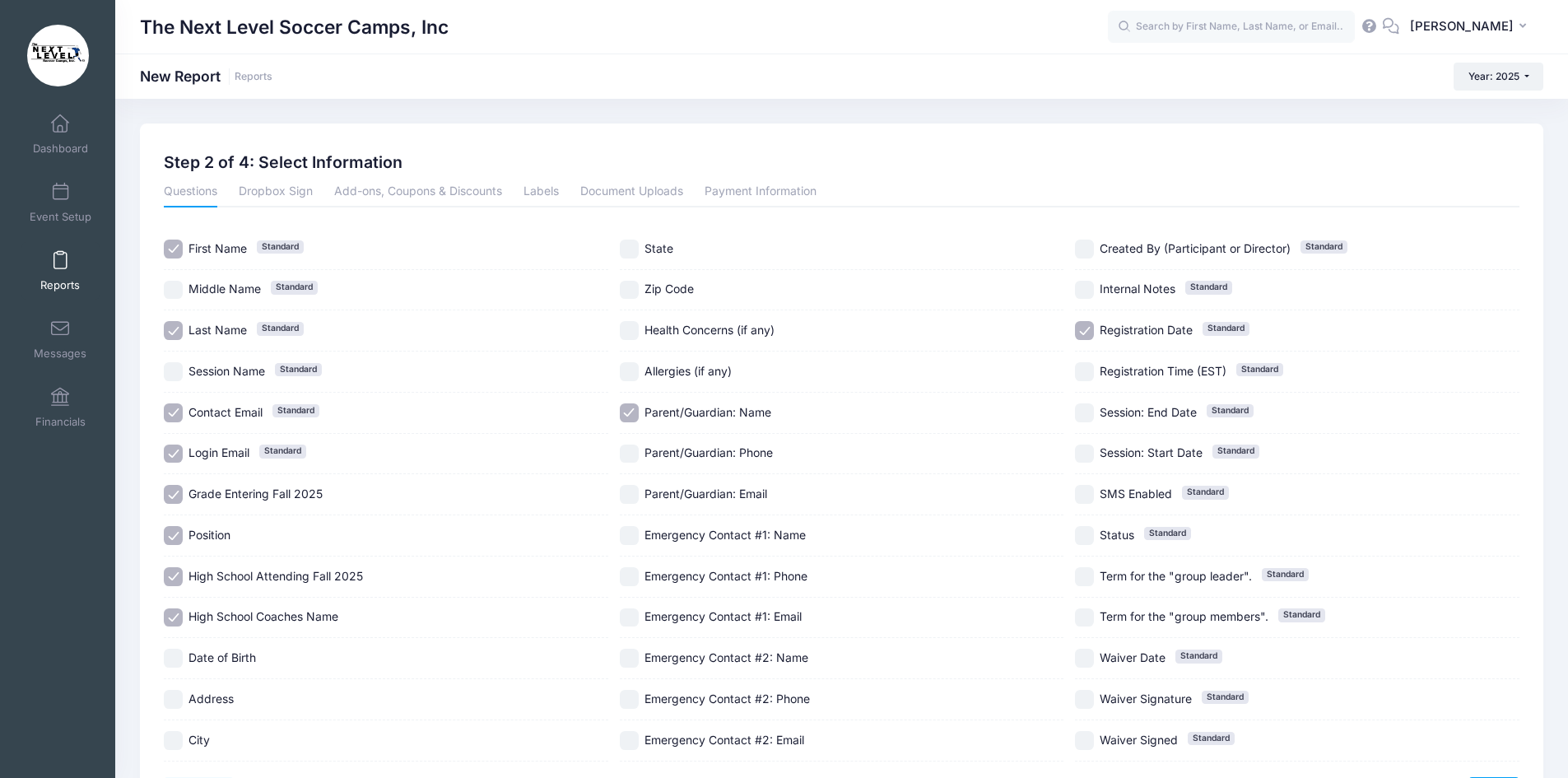
click at [630, 460] on input "Parent/Guardian: Phone" at bounding box center [629, 454] width 19 height 19
checkbox input "true"
drag, startPoint x: 624, startPoint y: 495, endPoint x: 613, endPoint y: 494, distance: 11.0
click at [624, 495] on input "Parent/Guardian: Email" at bounding box center [629, 494] width 19 height 19
checkbox input "true"
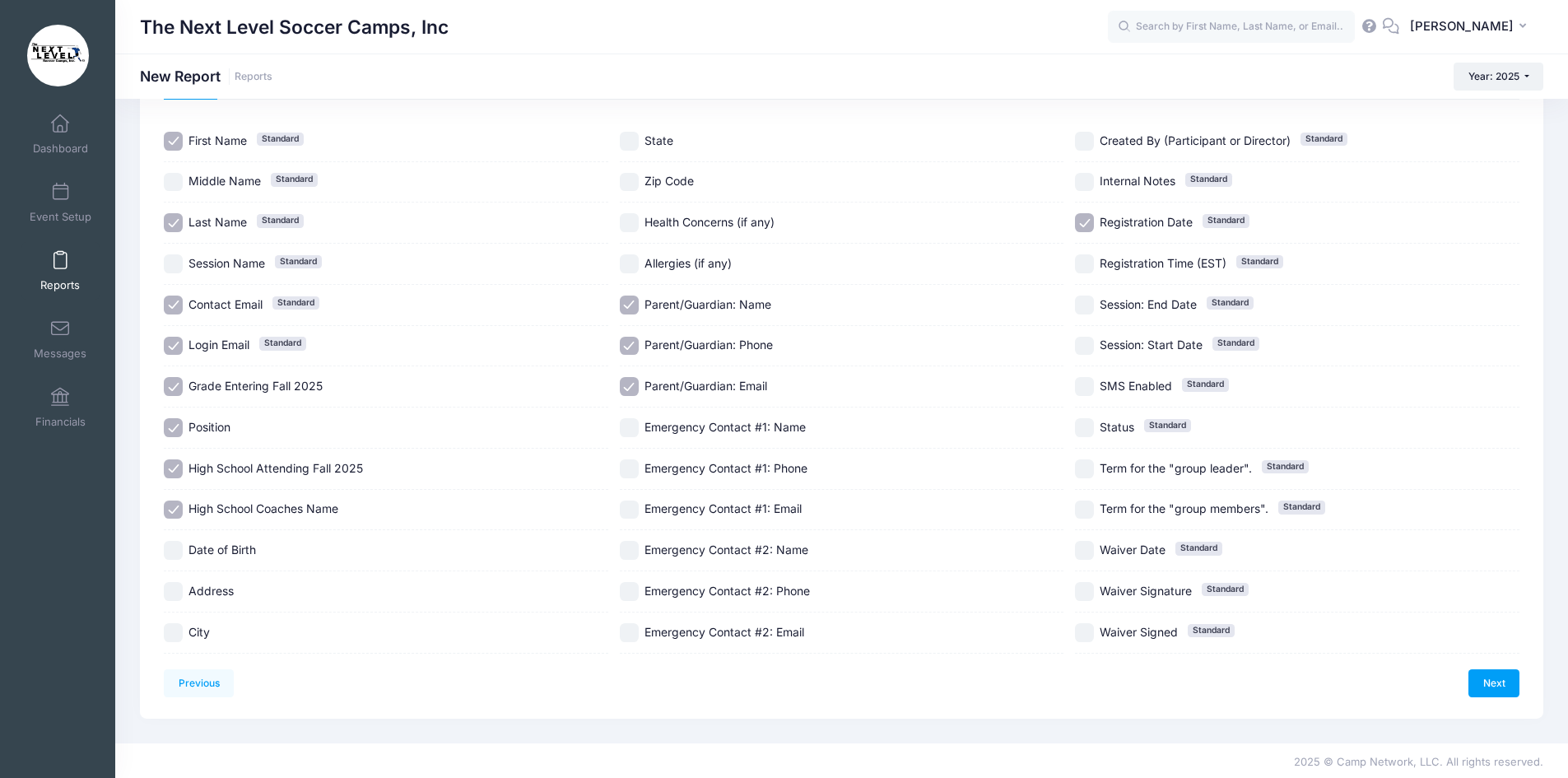
scroll to position [111, 0]
click at [1490, 680] on link "Next" at bounding box center [1493, 679] width 51 height 28
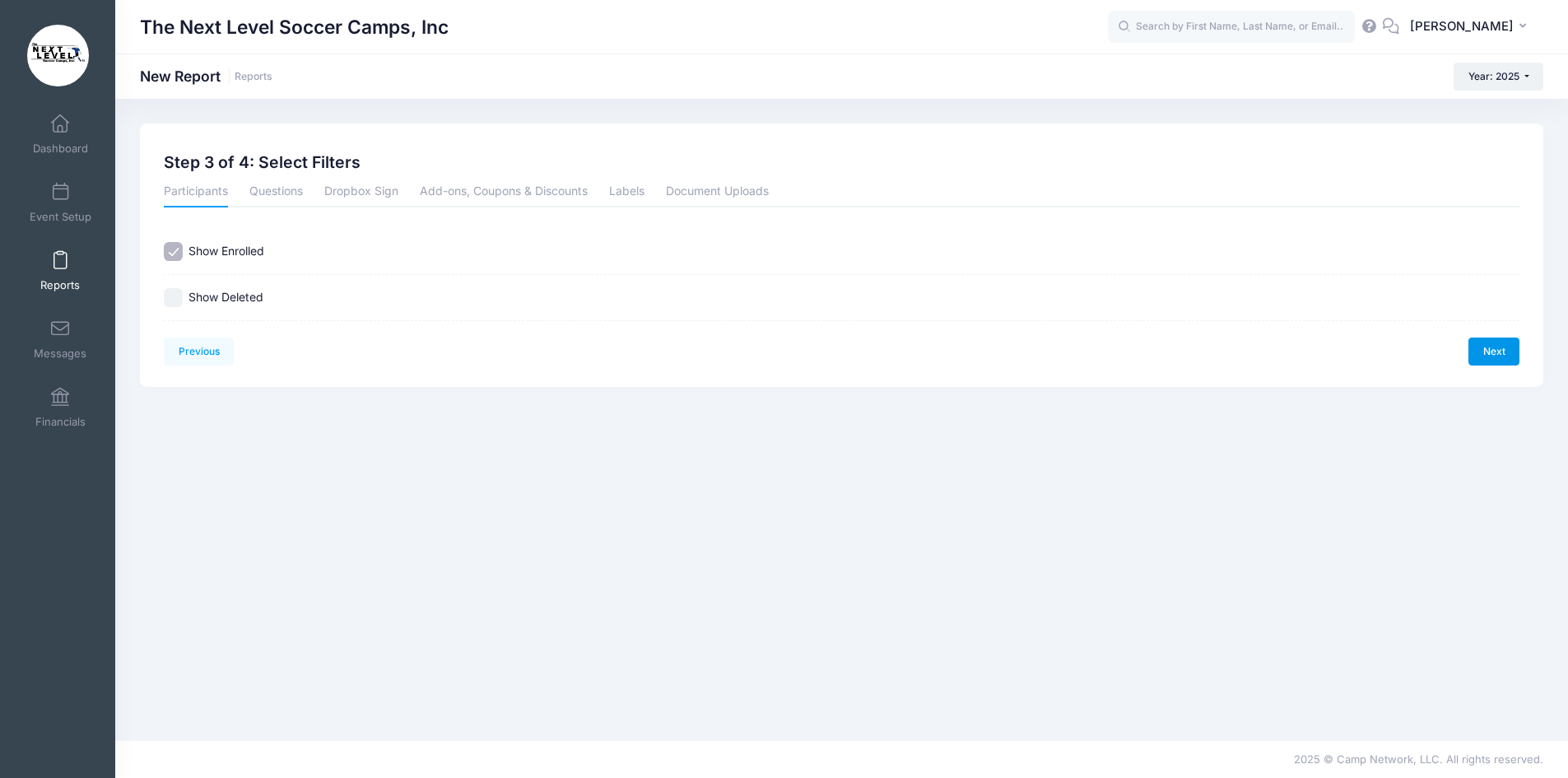
scroll to position [0, 0]
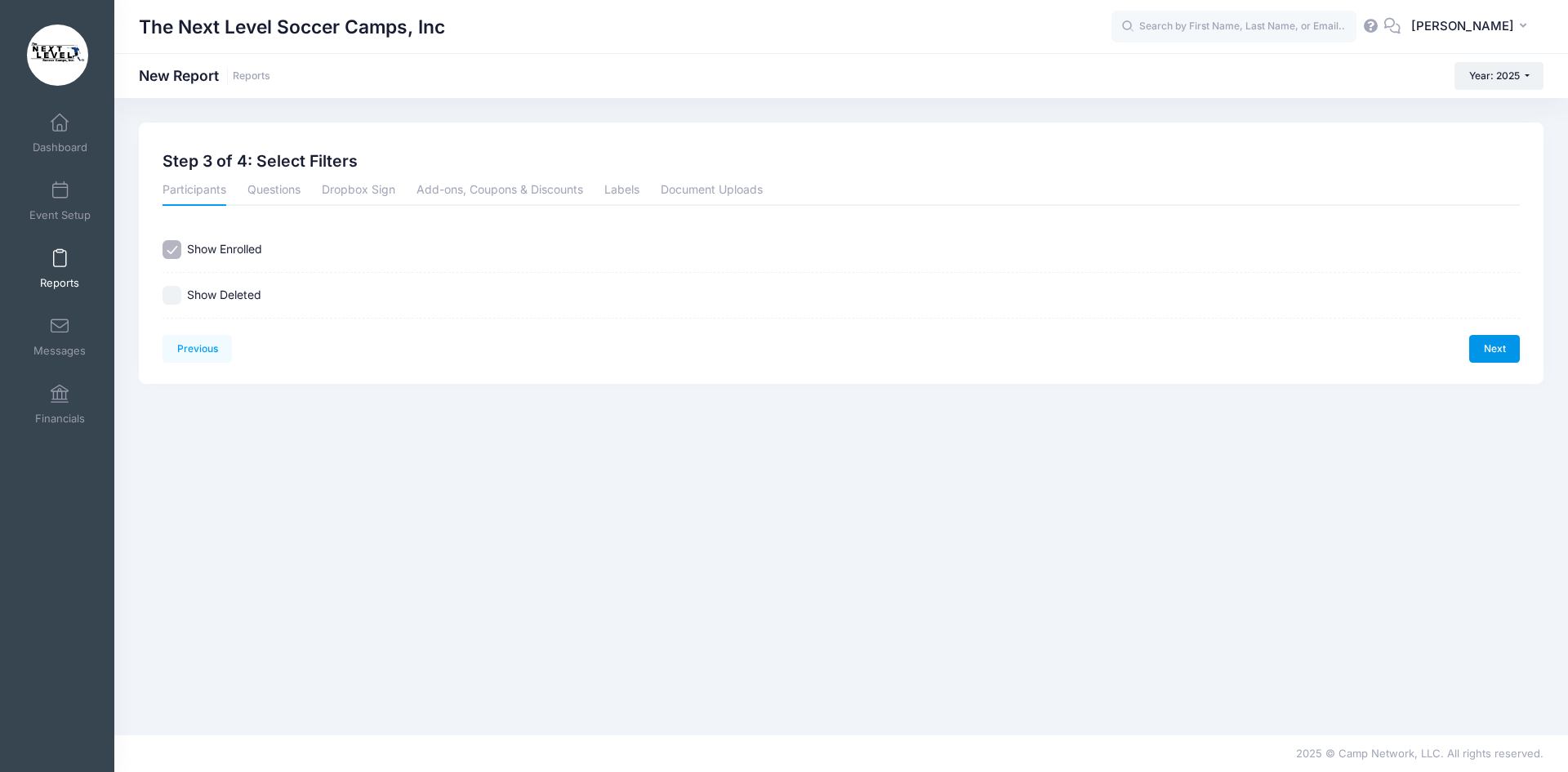
click at [1490, 339] on link "Next" at bounding box center [1494, 349] width 50 height 28
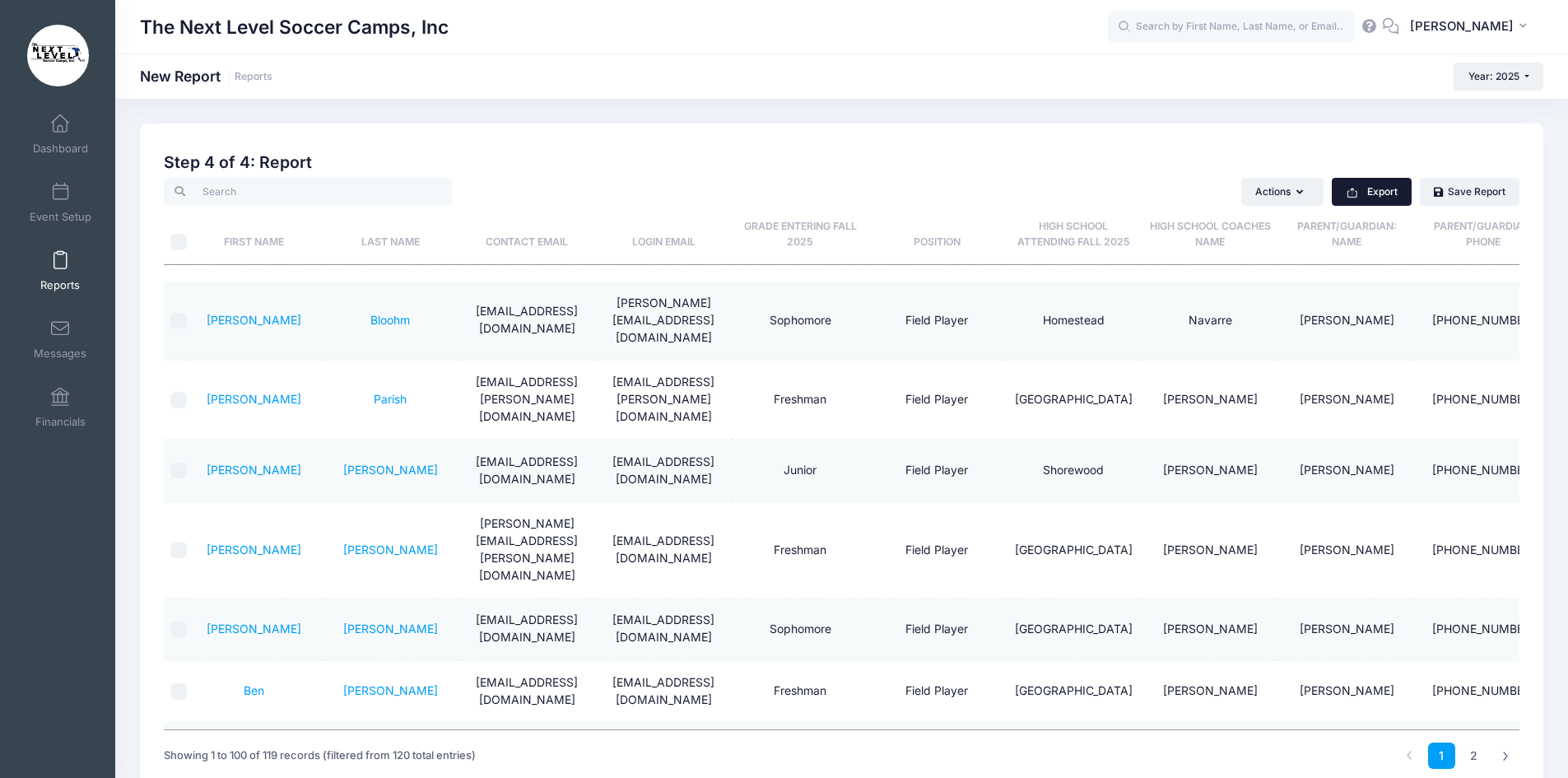
click at [1371, 193] on button "Export" at bounding box center [1372, 191] width 80 height 28
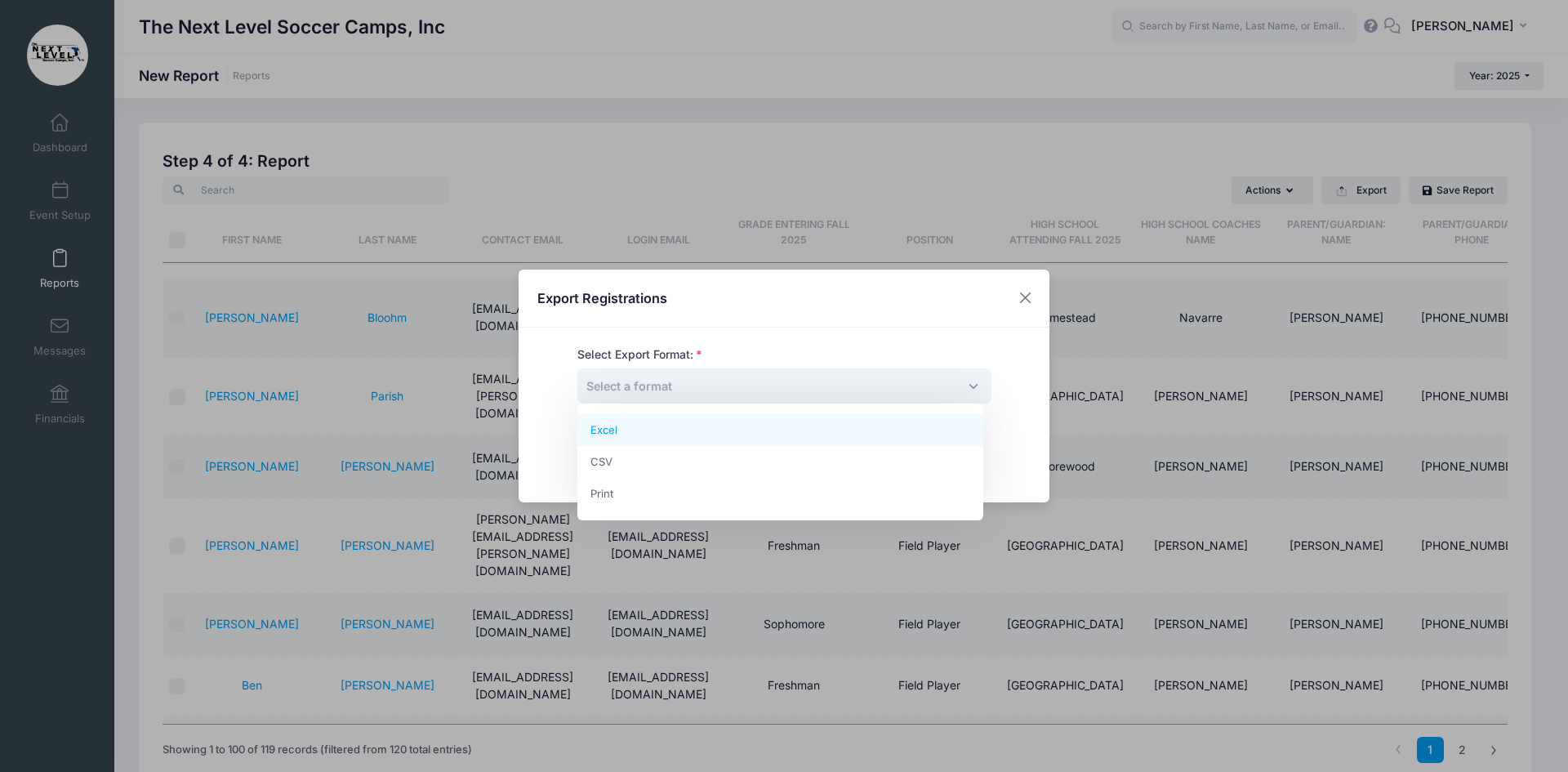
click at [651, 391] on span "Select a format" at bounding box center [629, 386] width 86 height 14
select select "excel"
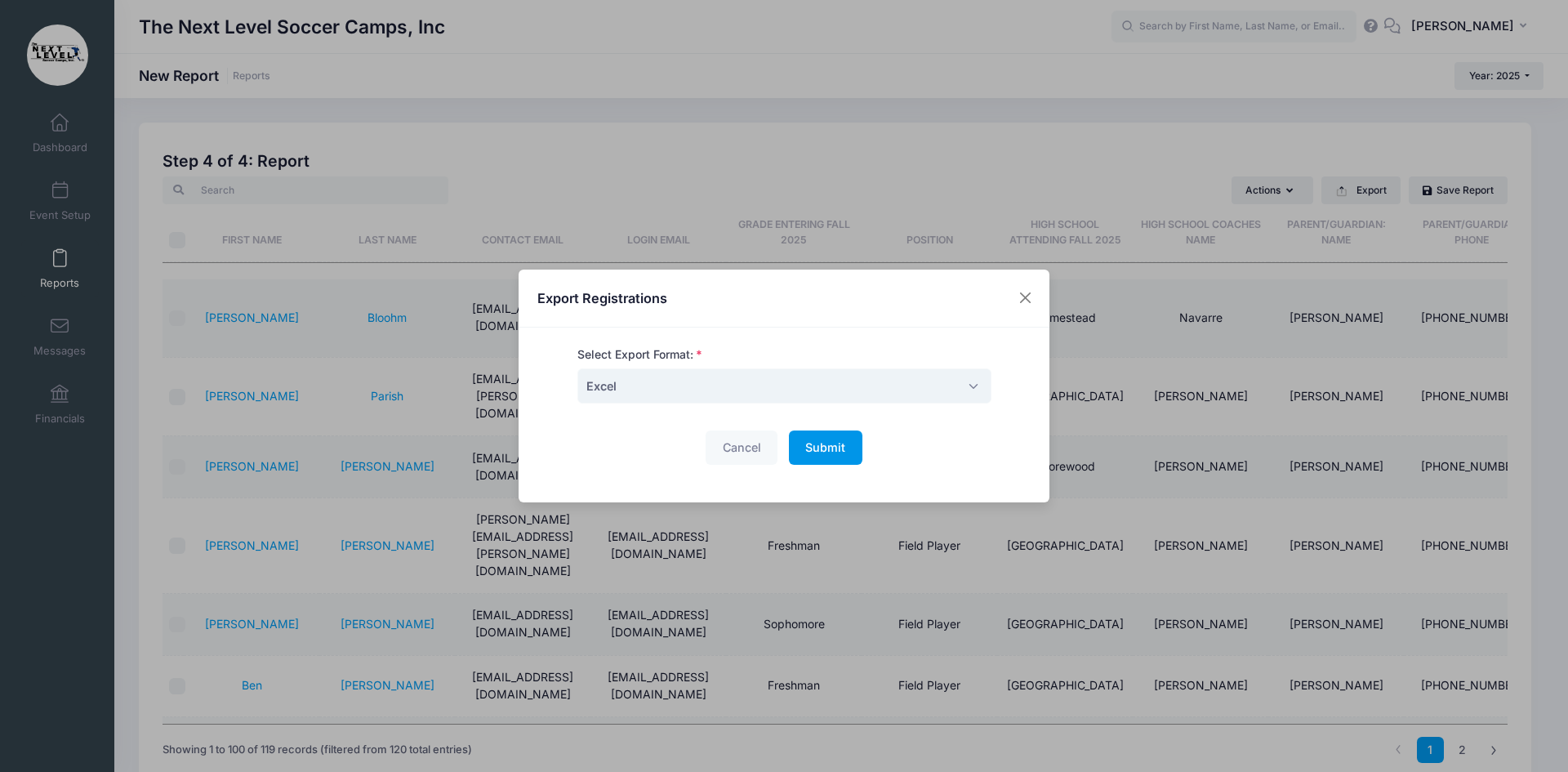
click at [817, 447] on span "Submit" at bounding box center [826, 447] width 40 height 14
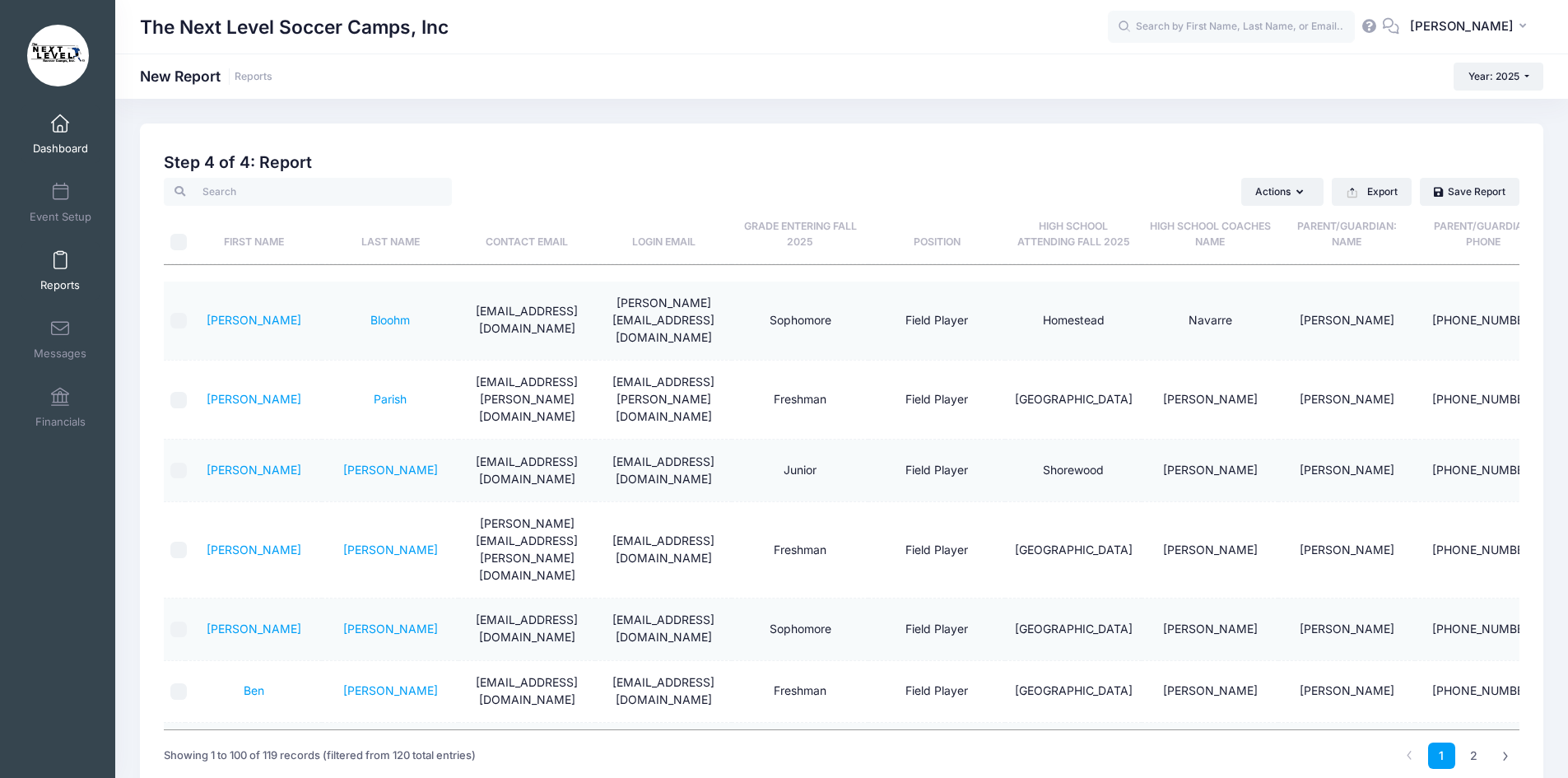
click at [54, 136] on link "Dashboard" at bounding box center [60, 134] width 78 height 58
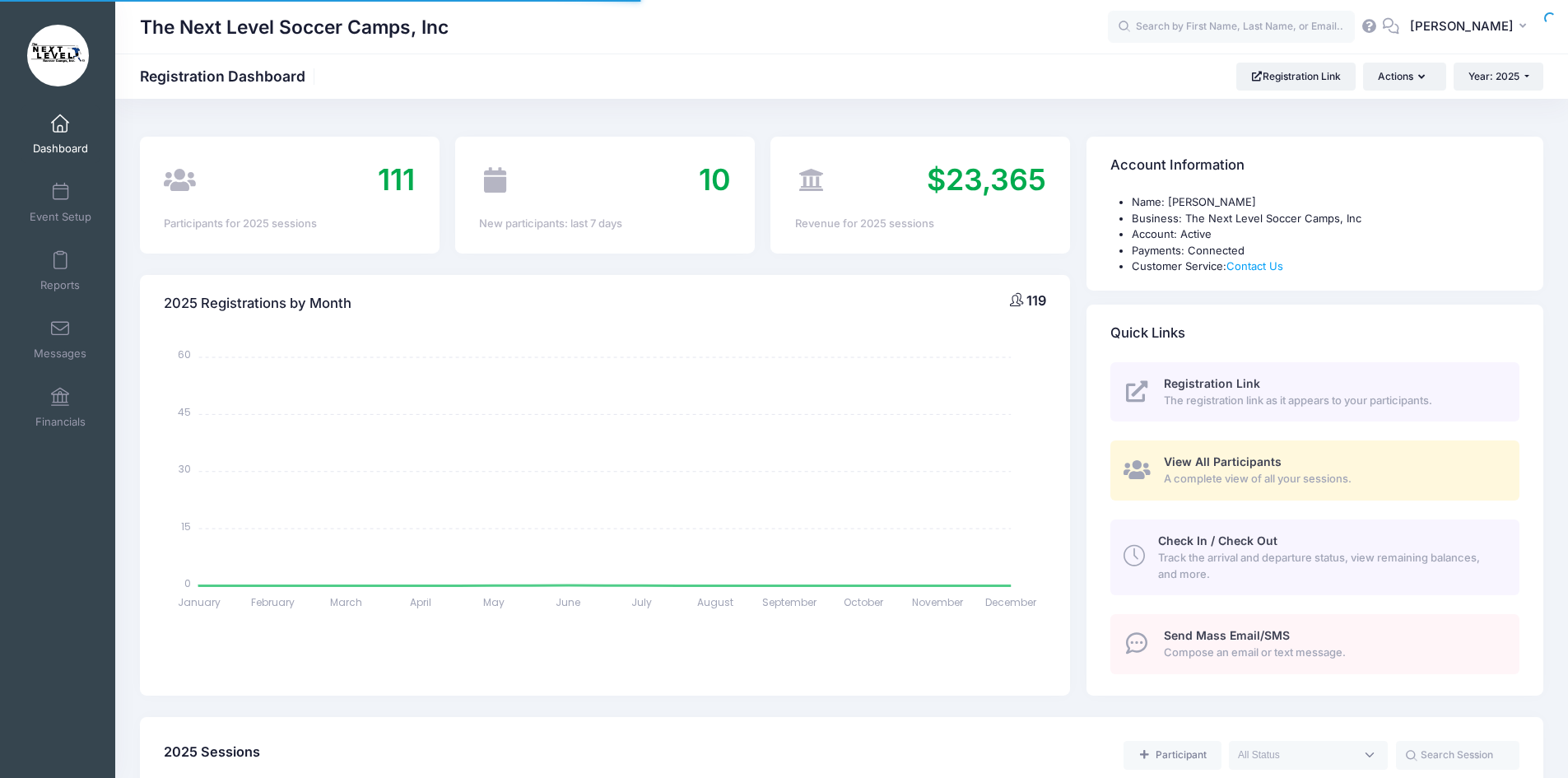
select select
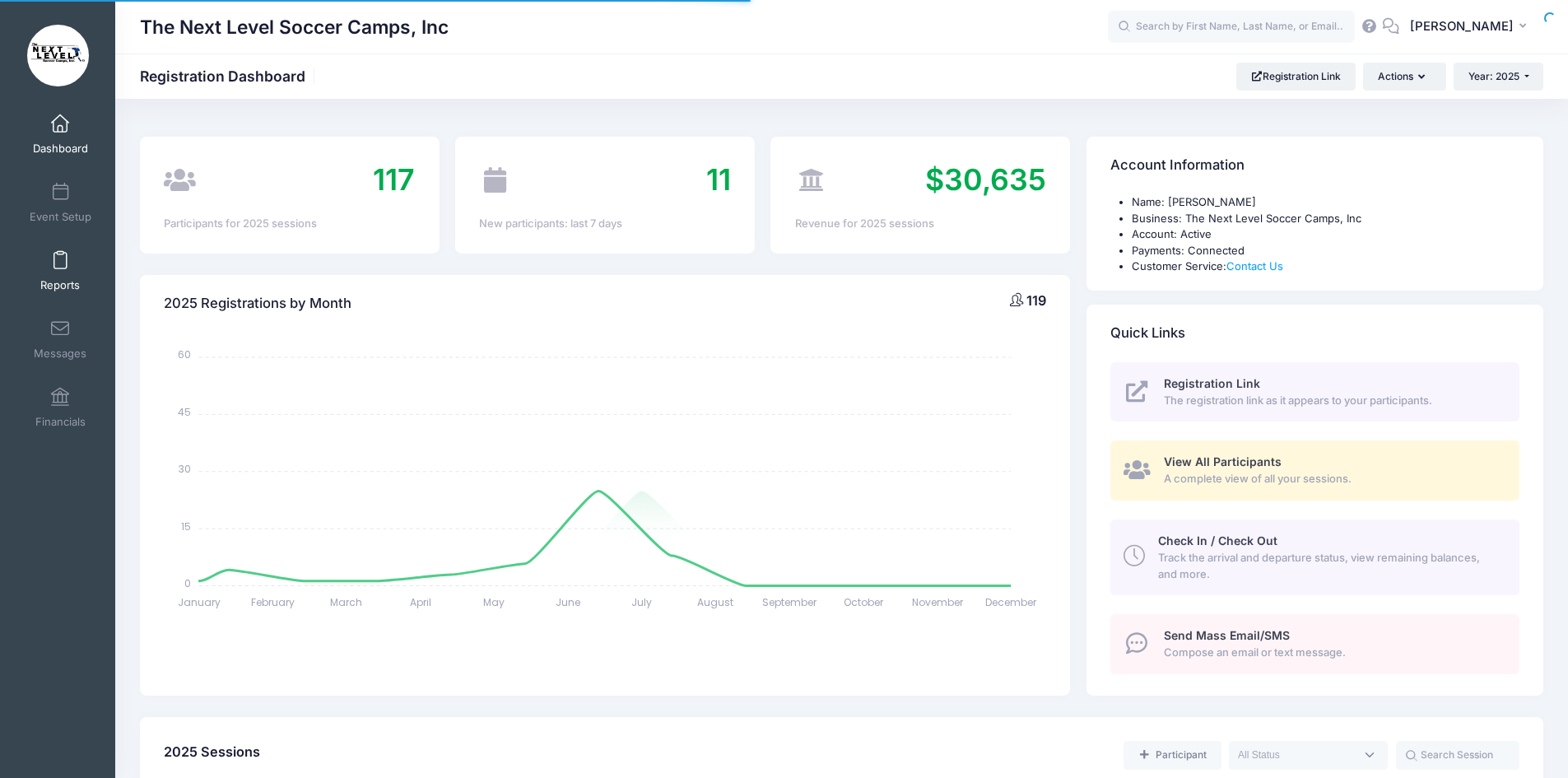
click at [60, 262] on span at bounding box center [60, 260] width 0 height 18
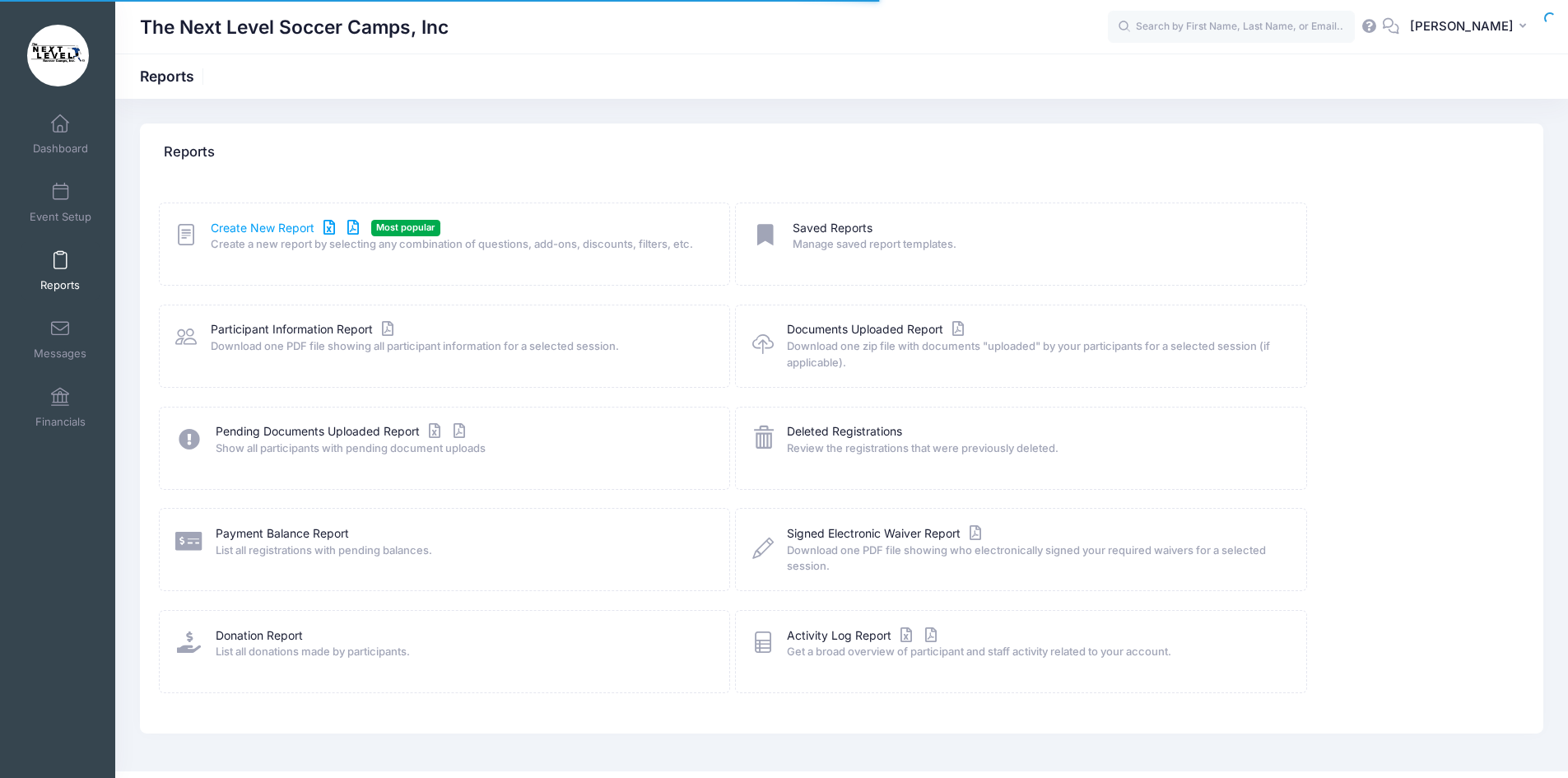
click at [265, 227] on link "Create New Report" at bounding box center [287, 229] width 153 height 17
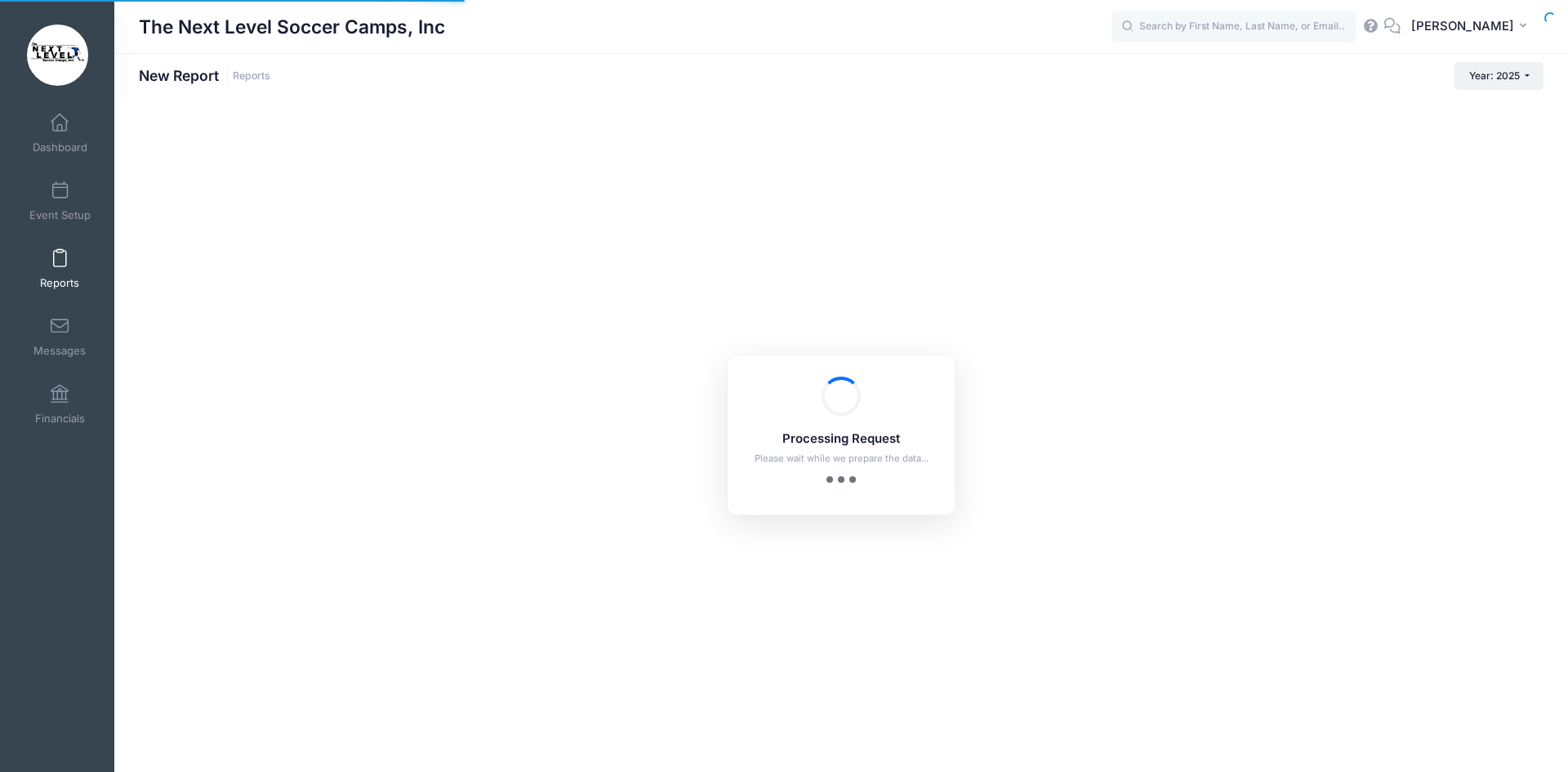
checkbox input "true"
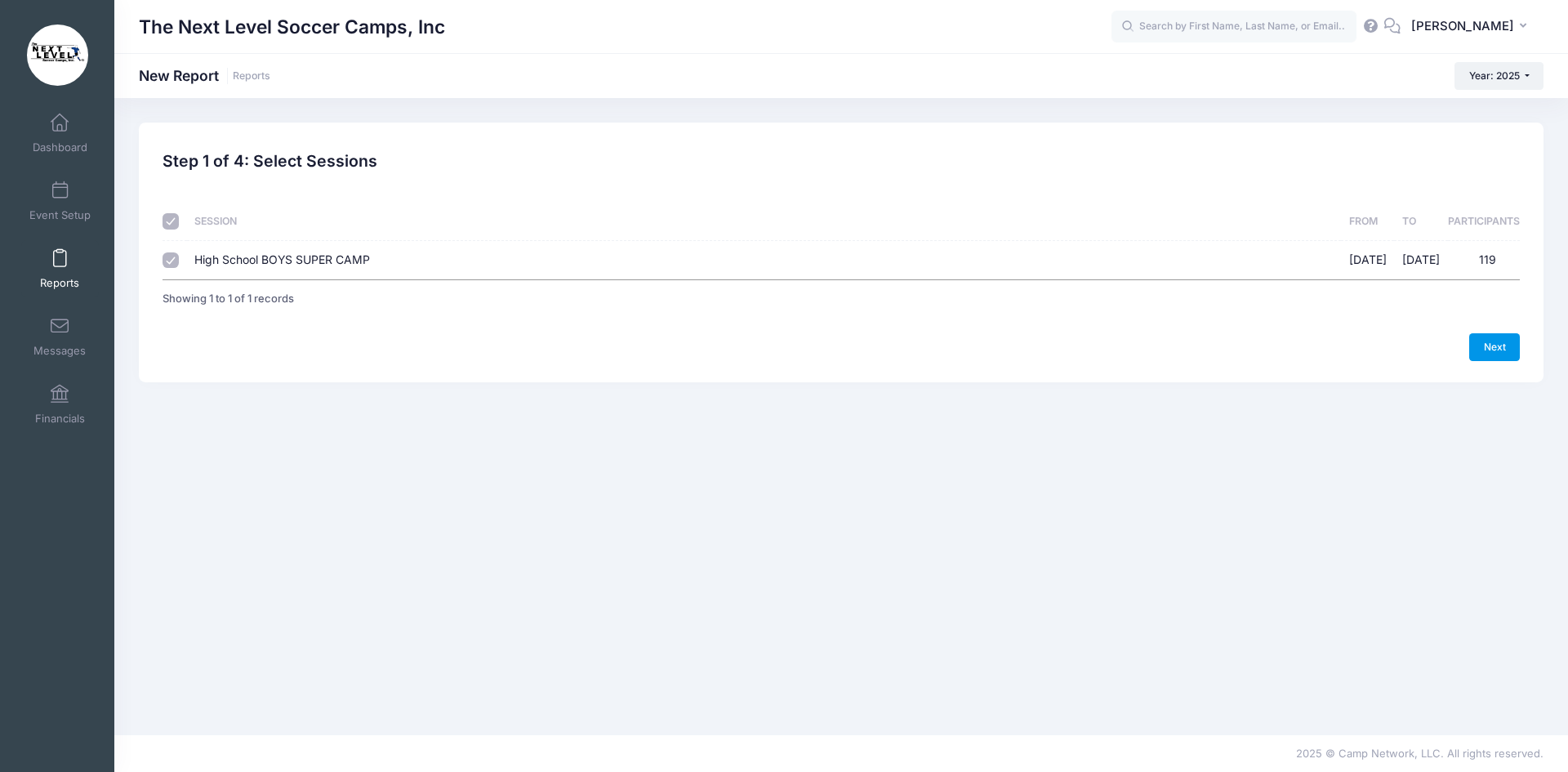
click at [1489, 350] on link "Next" at bounding box center [1494, 347] width 50 height 28
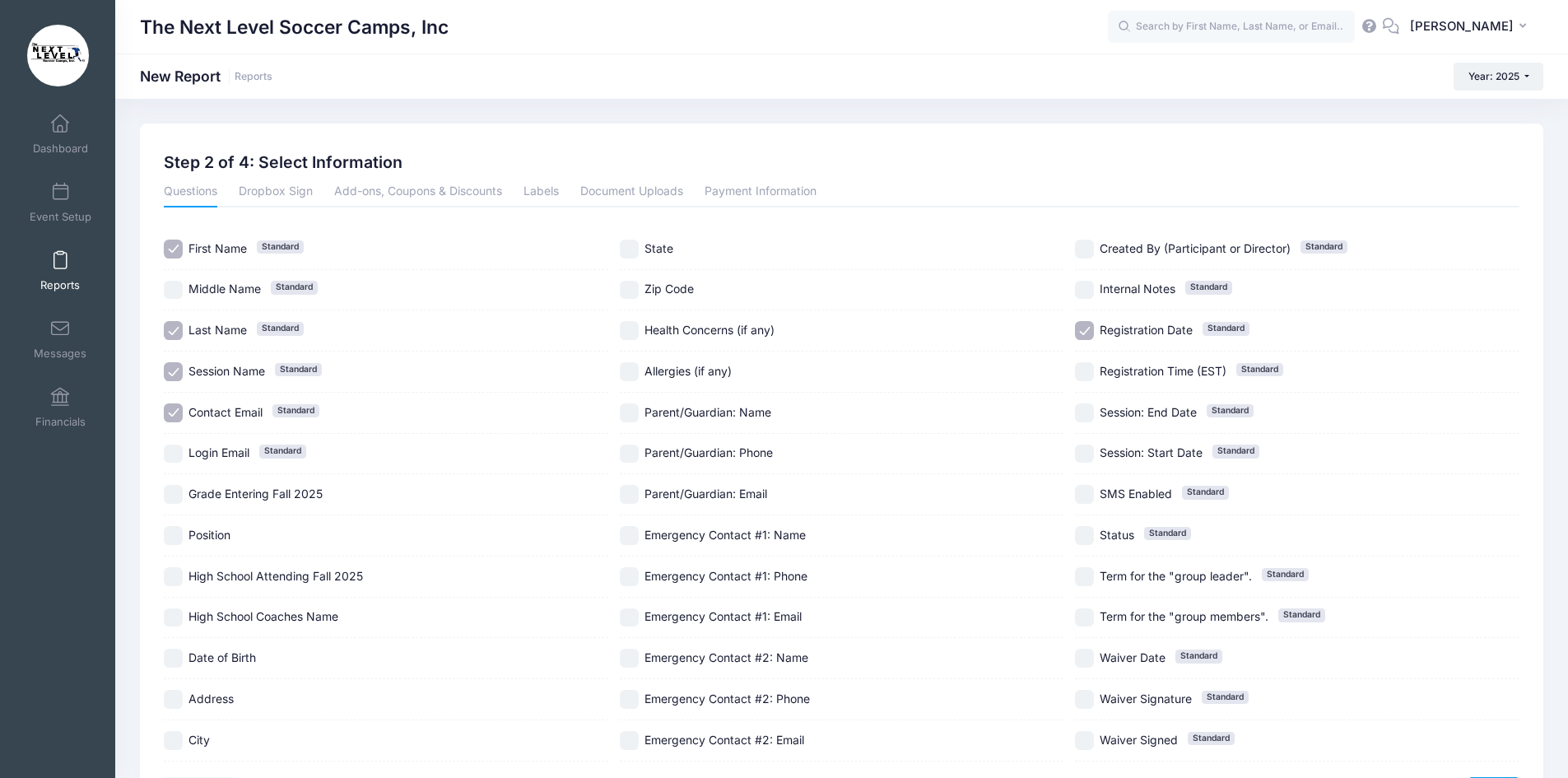
click at [181, 371] on input "Session Name Standard" at bounding box center [173, 372] width 19 height 19
checkbox input "false"
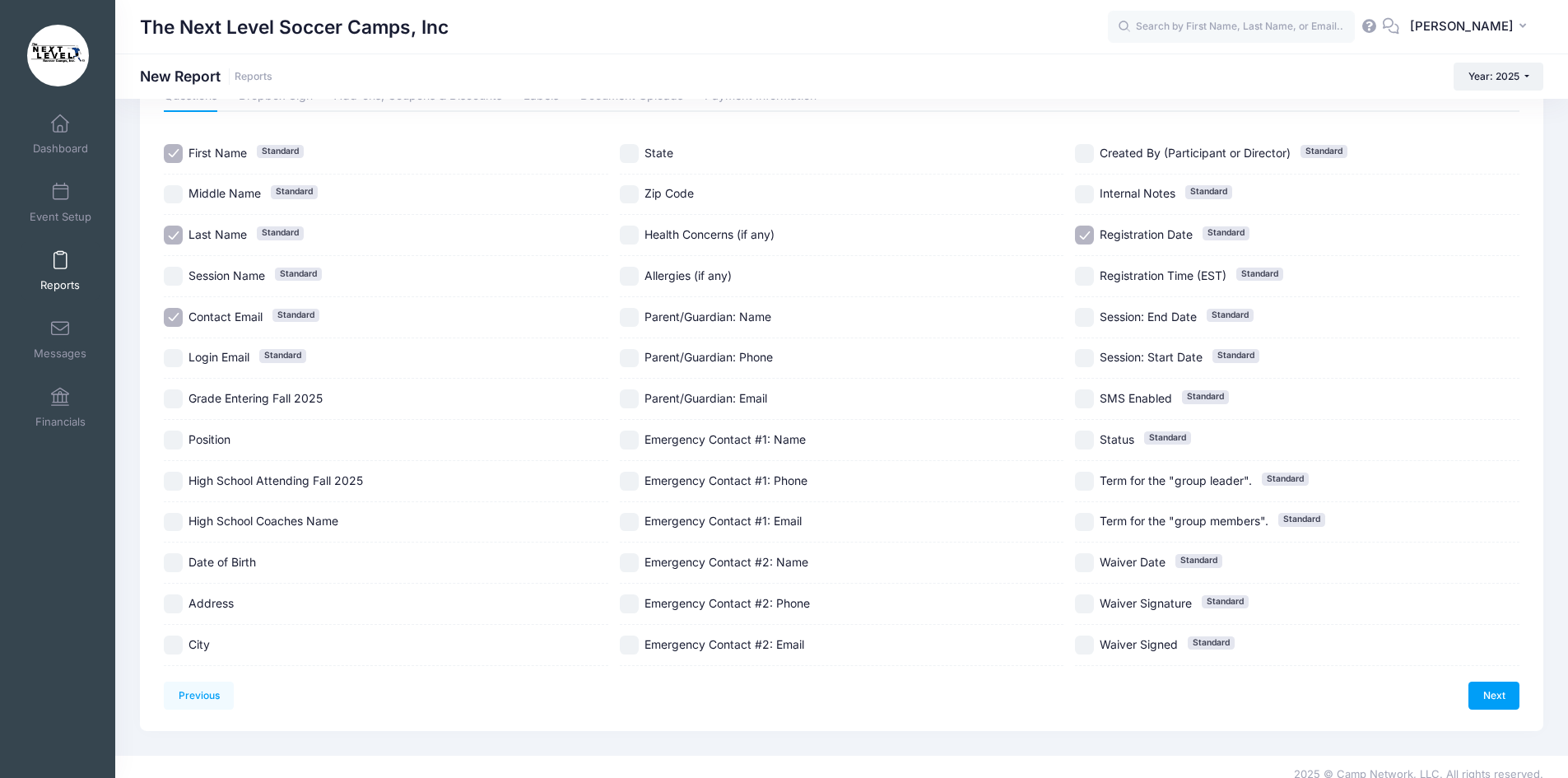
scroll to position [111, 0]
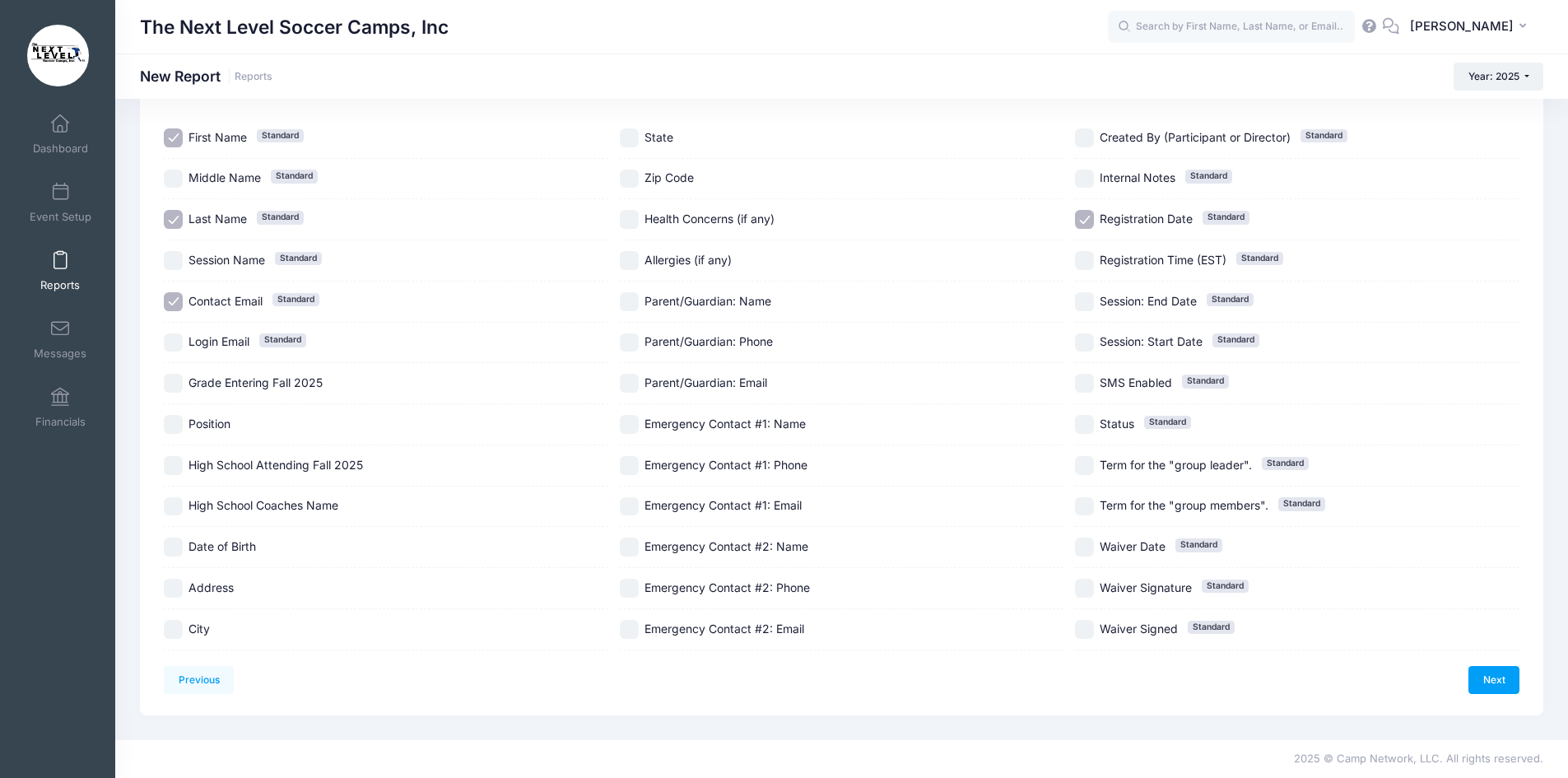
click at [175, 549] on input "Date of Birth" at bounding box center [173, 547] width 19 height 19
checkbox input "true"
click at [631, 261] on input "Allergies (if any)" at bounding box center [629, 261] width 19 height 19
checkbox input "true"
click at [626, 302] on input "Parent/Guardian: Name" at bounding box center [629, 301] width 19 height 19
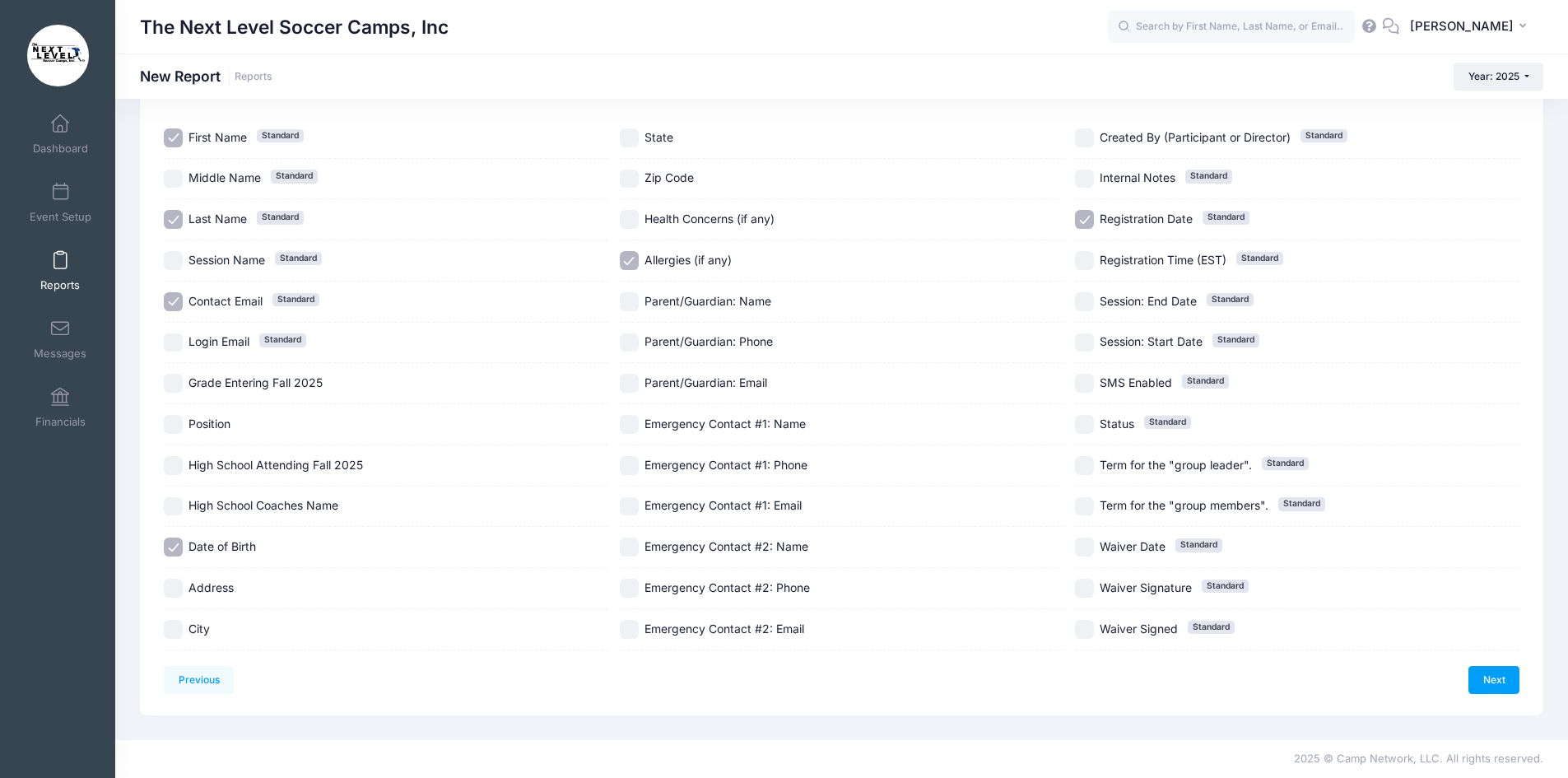
checkbox input "true"
click at [629, 345] on input "Parent/Guardian: Phone" at bounding box center [629, 343] width 19 height 19
checkbox input "true"
click at [629, 383] on input "Parent/Guardian: Email" at bounding box center [629, 383] width 19 height 19
checkbox input "true"
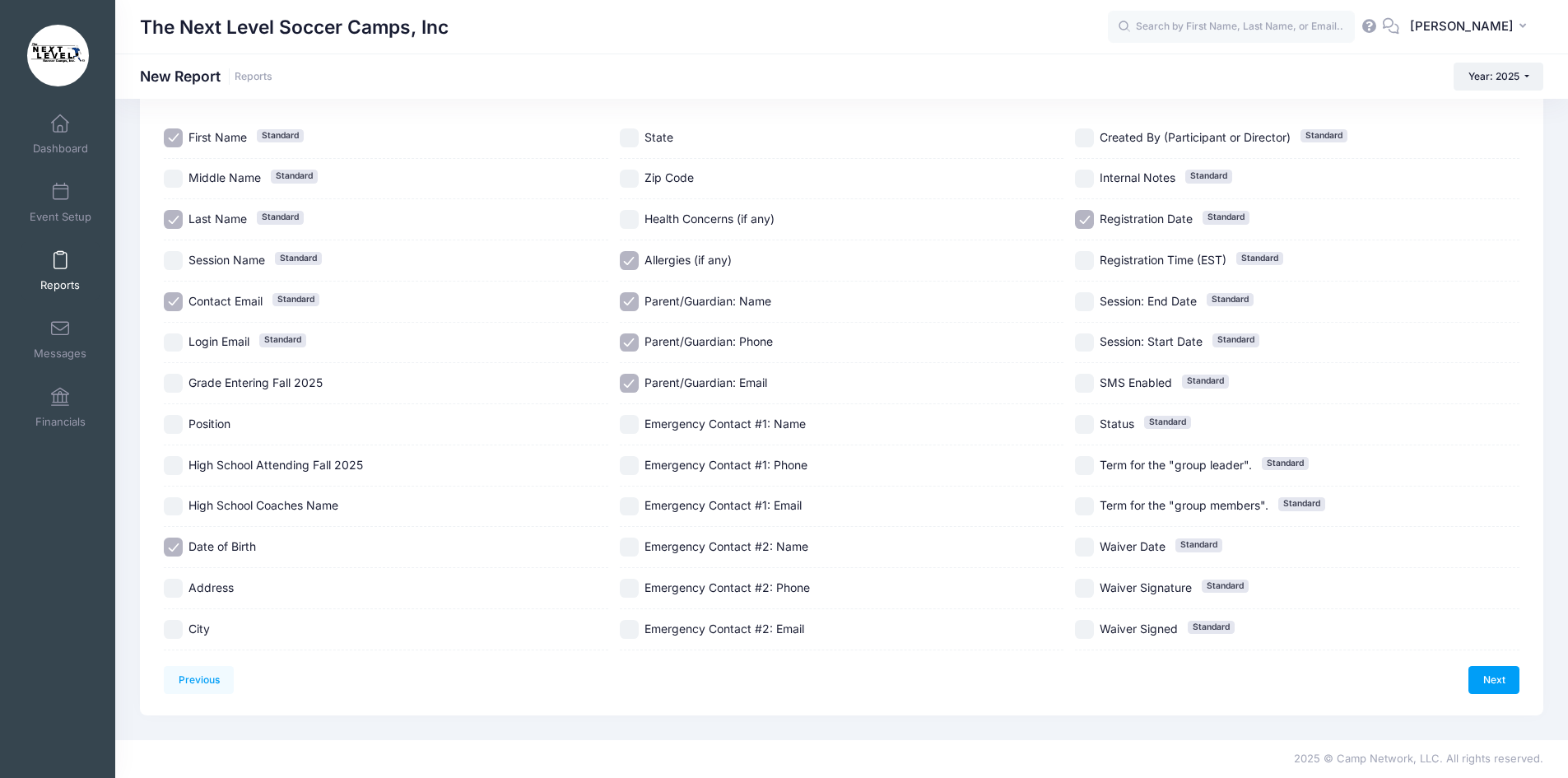
click at [635, 429] on input "Emergency Contact #1: Name" at bounding box center [629, 424] width 19 height 19
checkbox input "true"
click at [634, 473] on input "Emergency Contact #1: Phone" at bounding box center [629, 466] width 19 height 19
checkbox input "true"
click at [1497, 681] on link "Next" at bounding box center [1493, 679] width 51 height 28
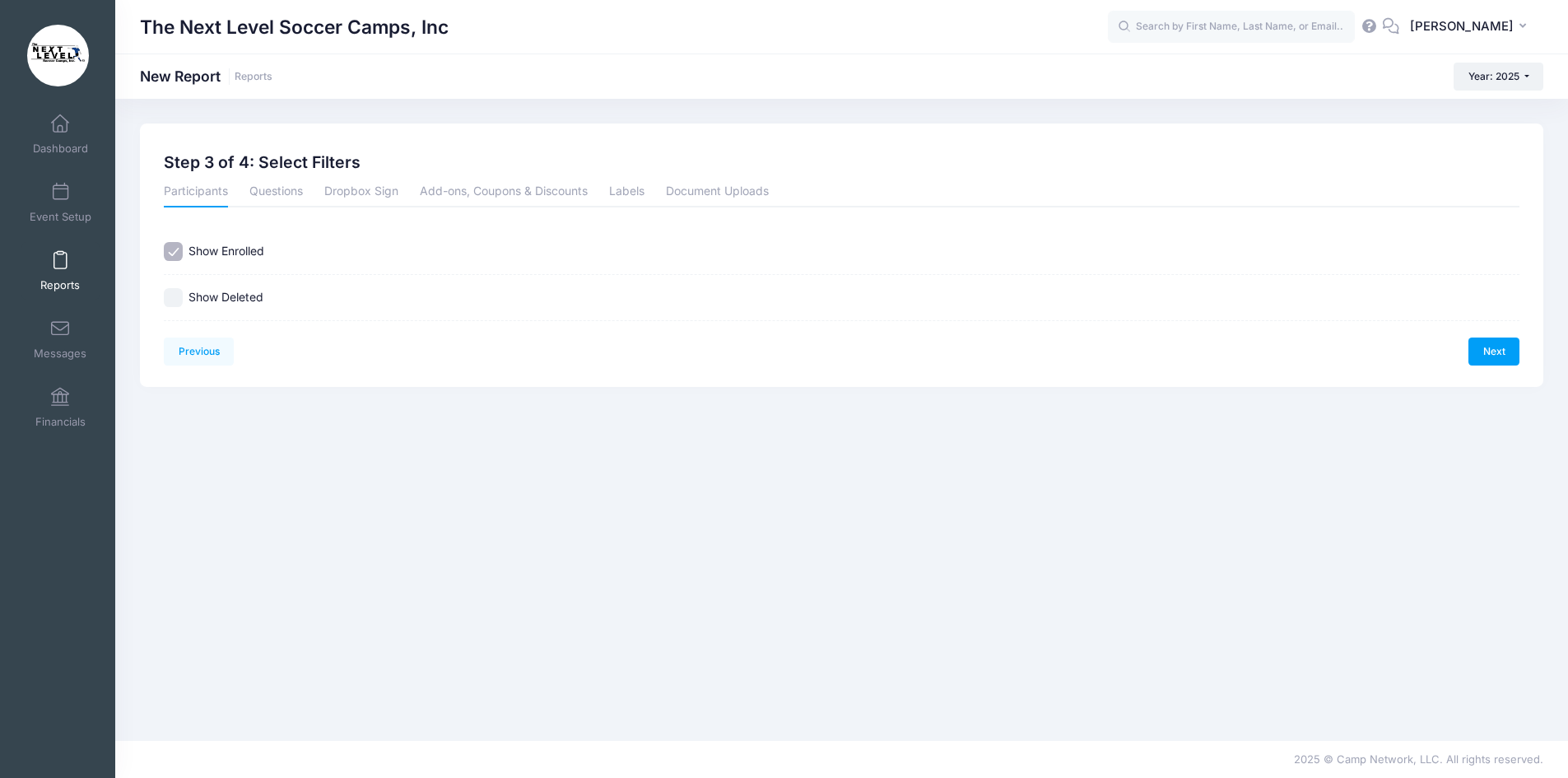
scroll to position [0, 0]
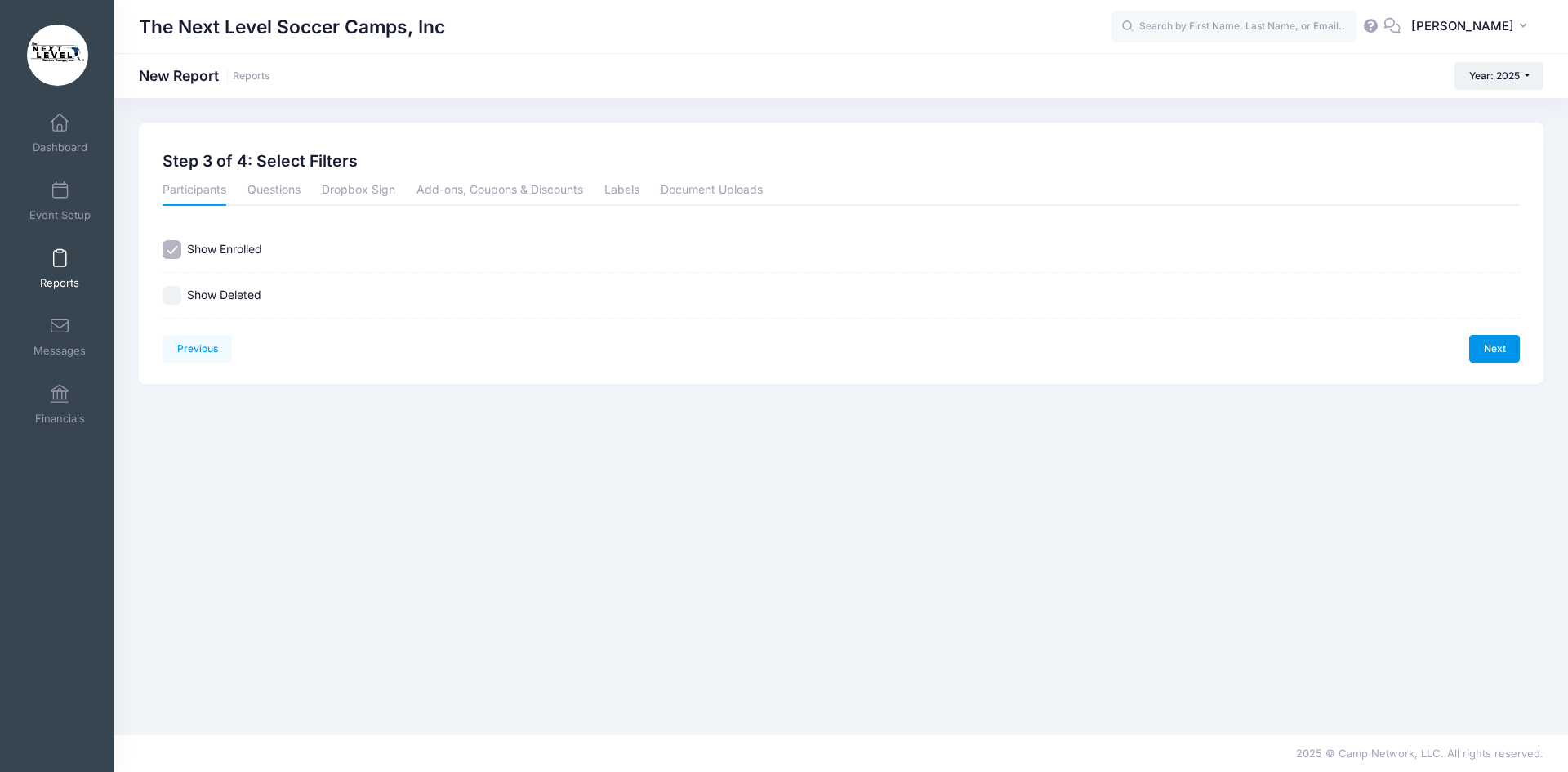
click at [1487, 349] on link "Next" at bounding box center [1494, 349] width 50 height 28
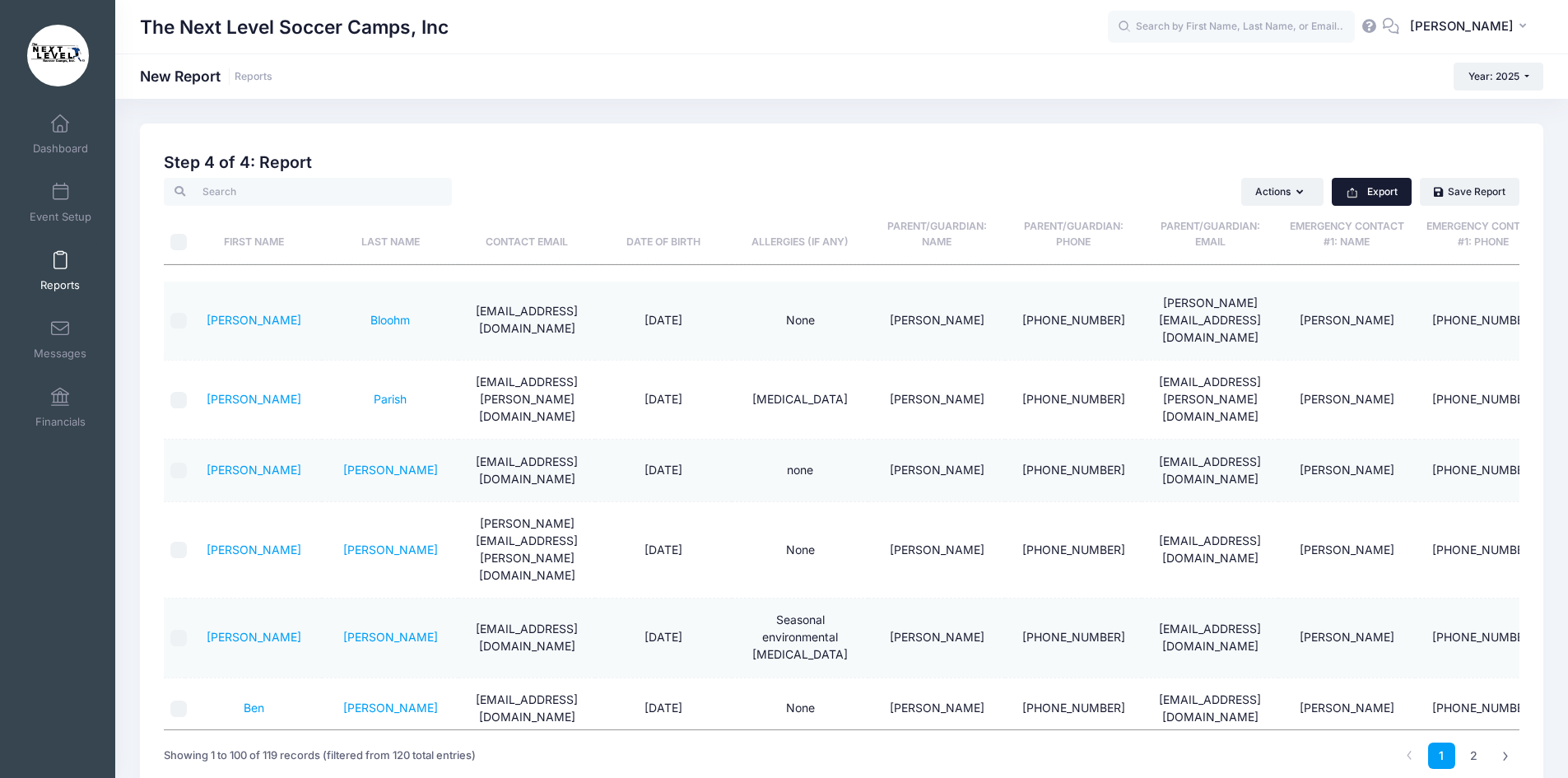
click at [1380, 194] on button "Export" at bounding box center [1372, 191] width 80 height 28
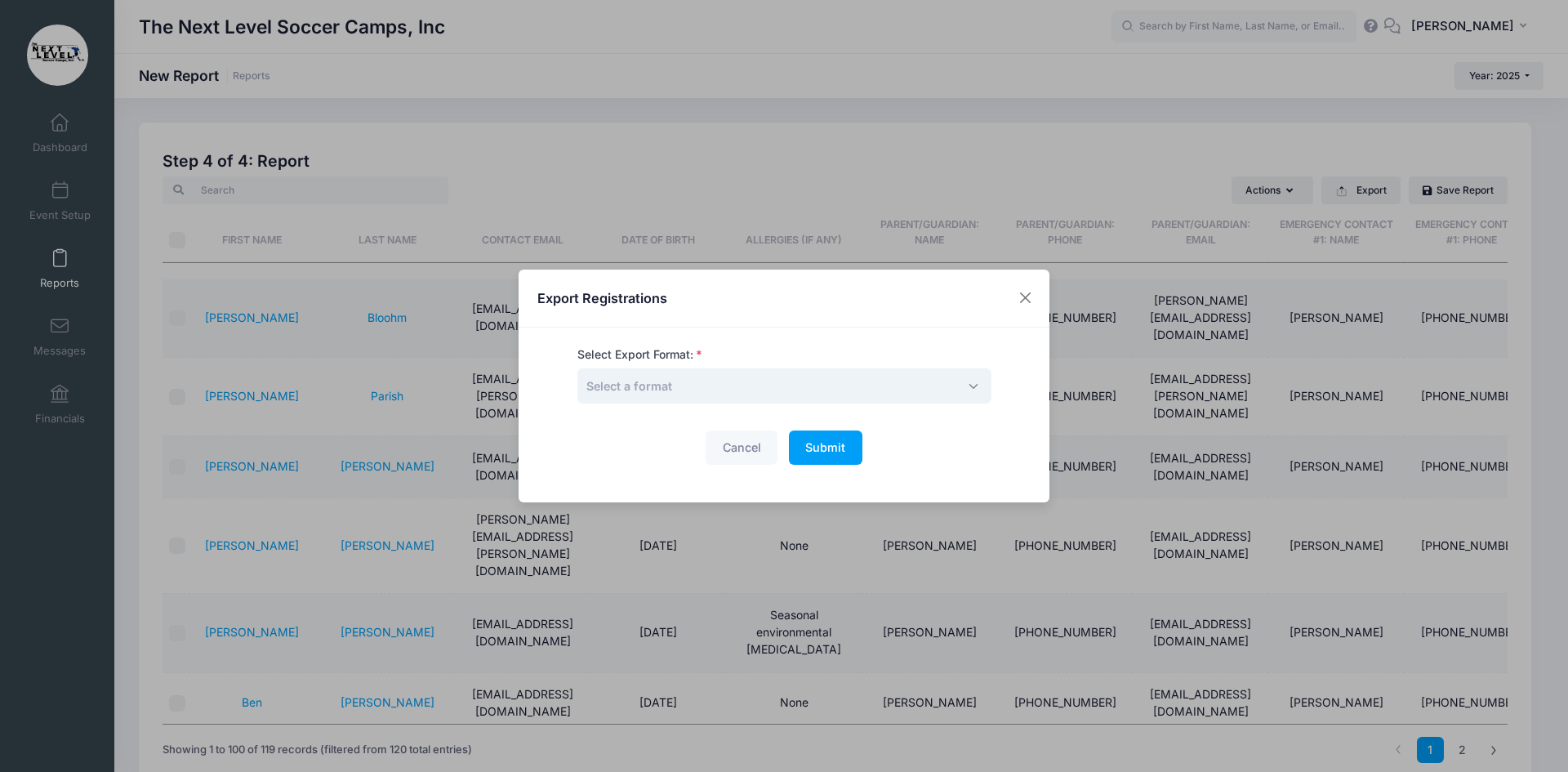
click at [695, 383] on span "Select a format" at bounding box center [784, 386] width 414 height 35
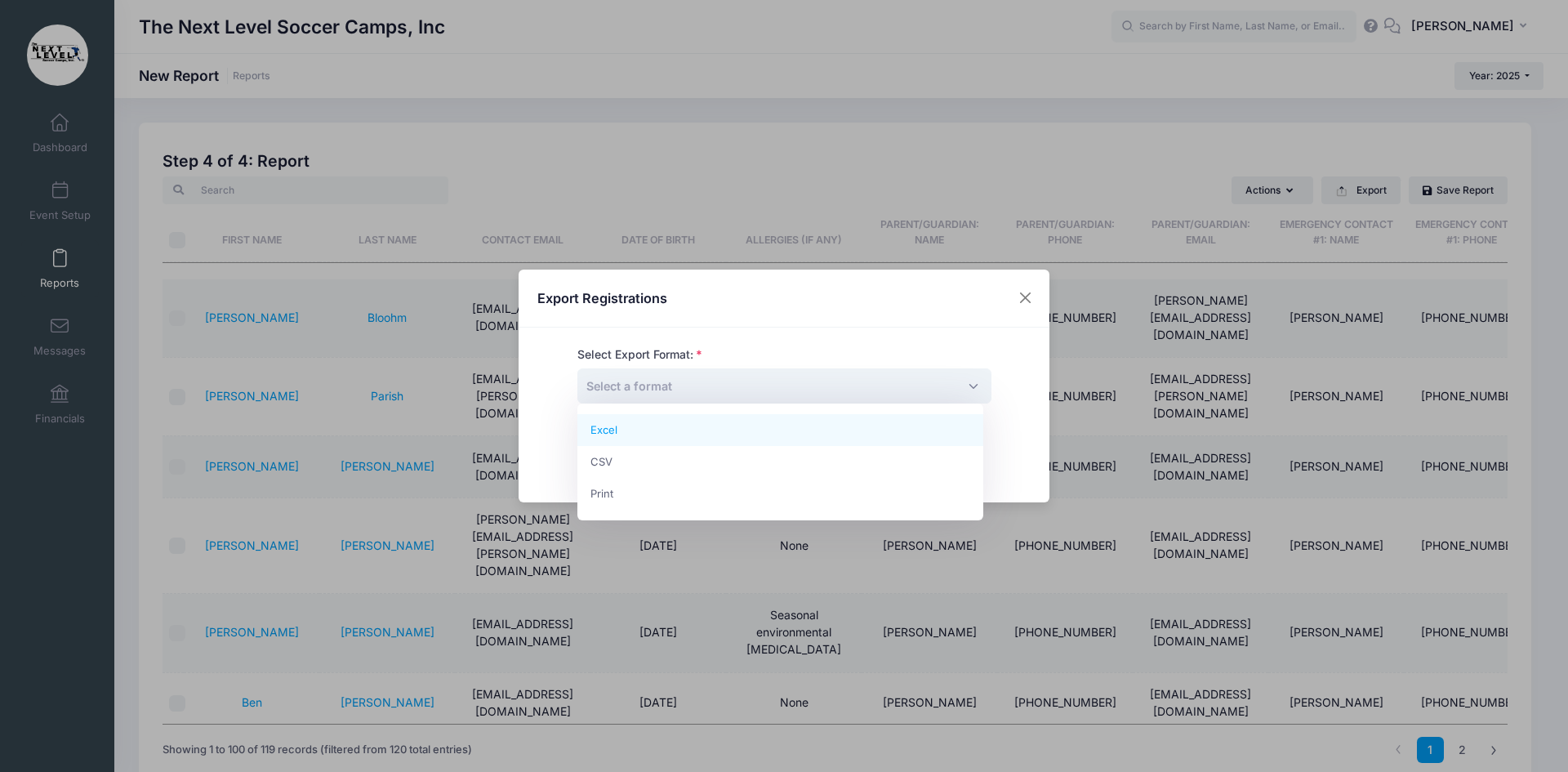
select select "excel"
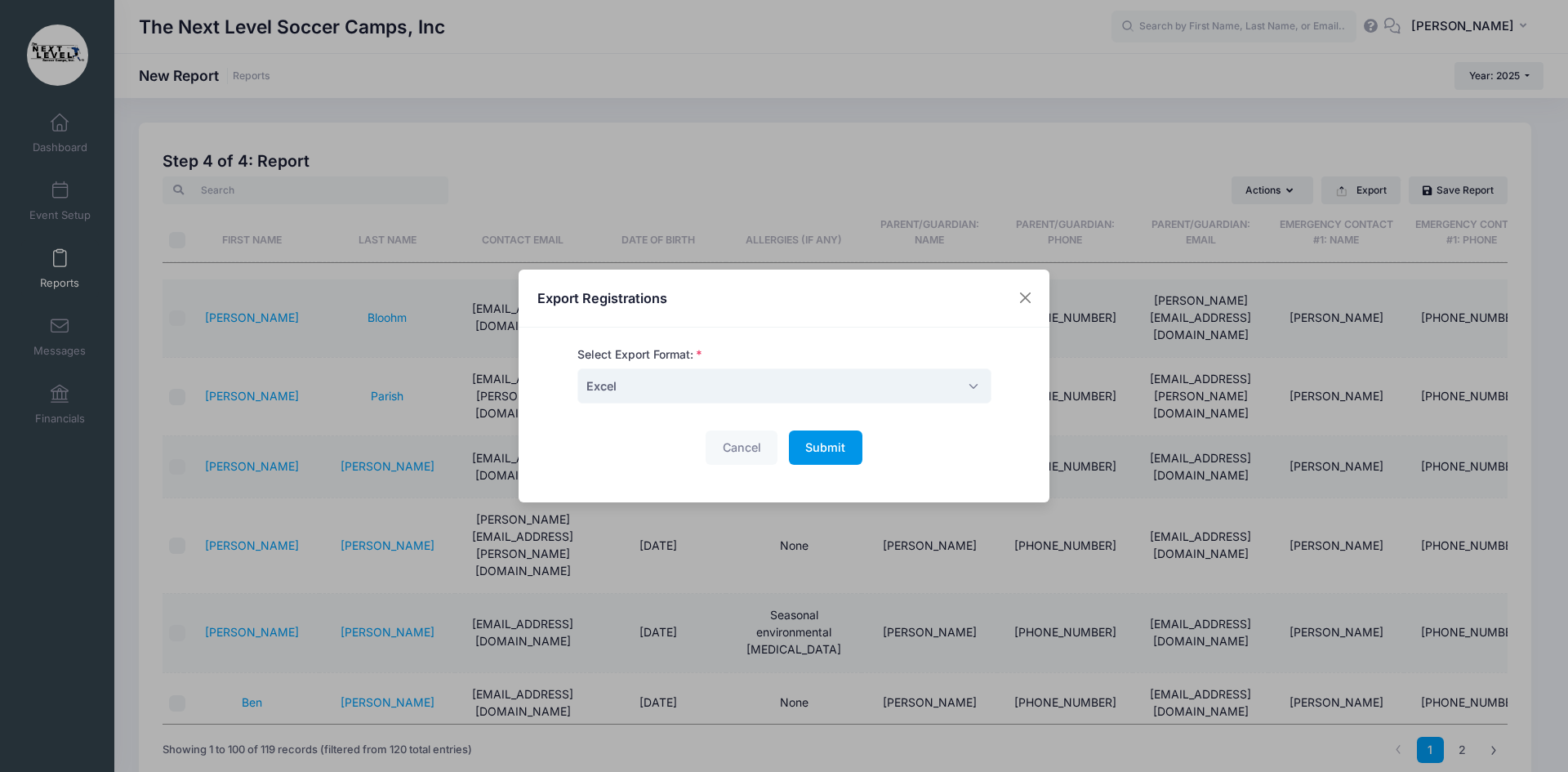
click at [844, 435] on button "Submit Please wait..." at bounding box center [825, 448] width 73 height 35
